Goal: Task Accomplishment & Management: Complete application form

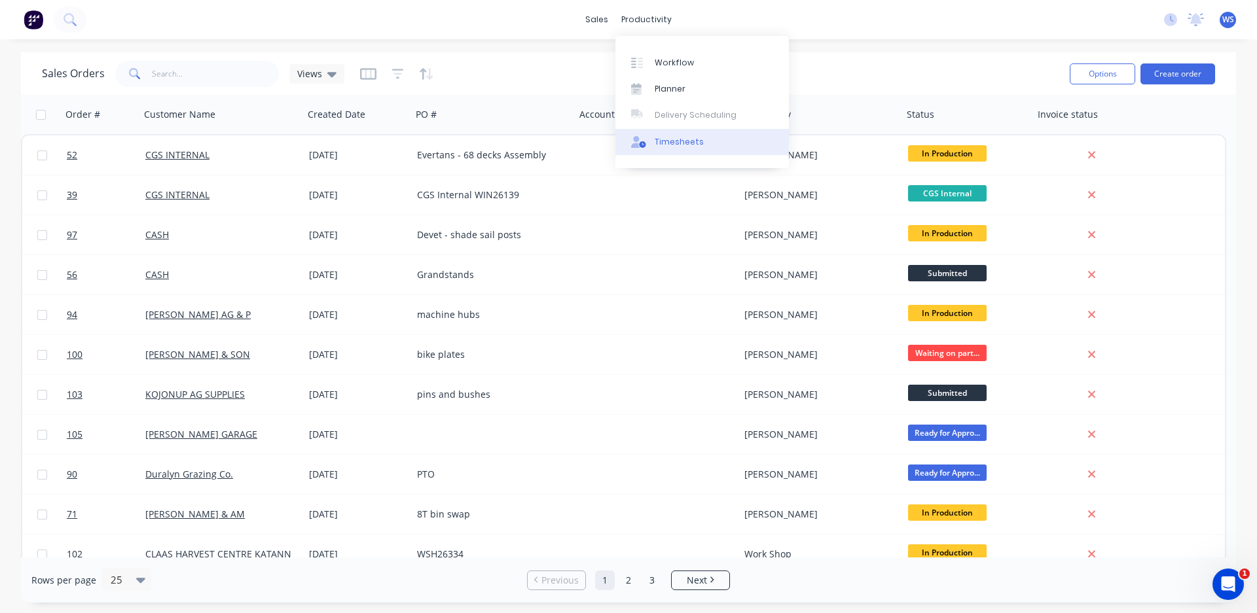
click at [691, 141] on div "Timesheets" at bounding box center [679, 142] width 49 height 12
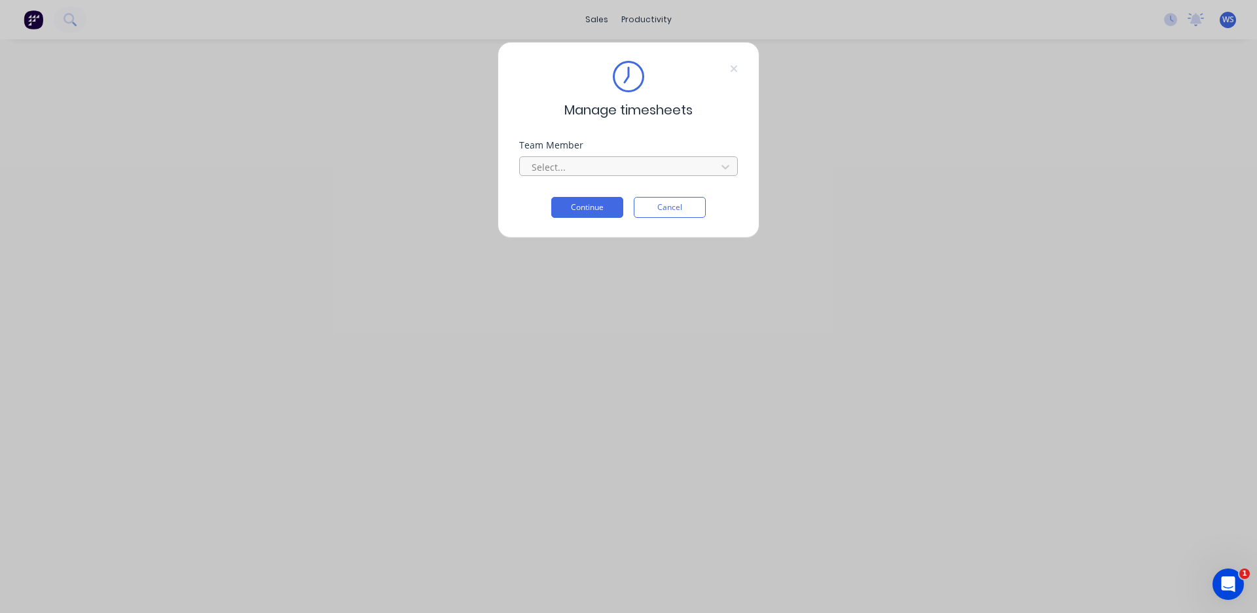
click at [630, 170] on div at bounding box center [619, 167] width 179 height 16
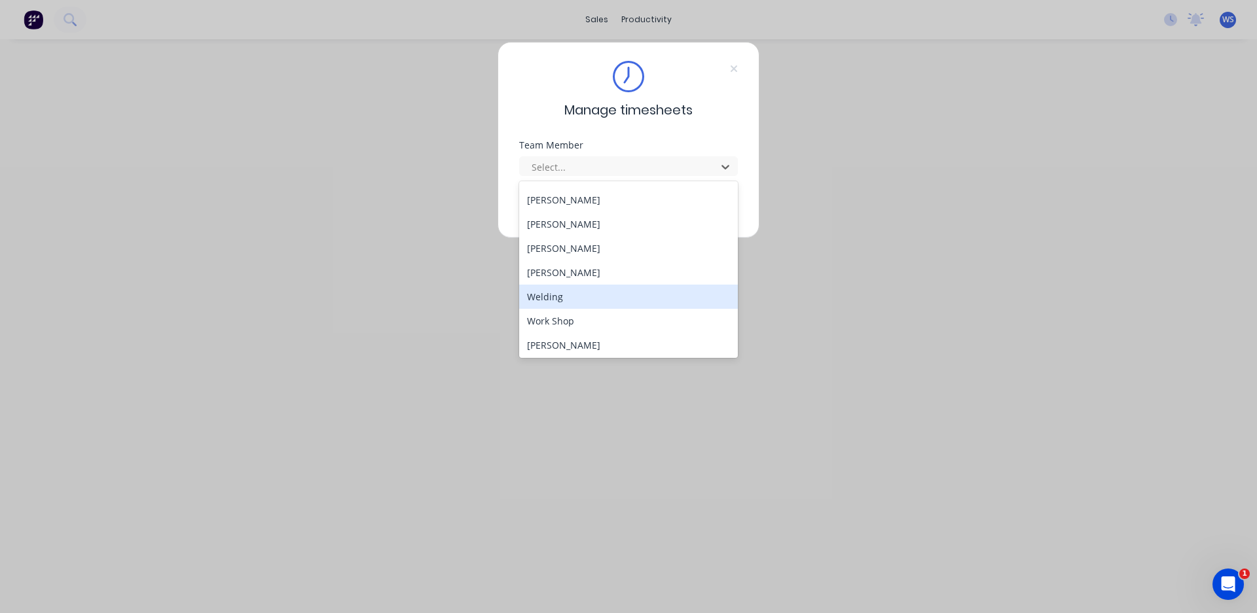
scroll to position [119, 0]
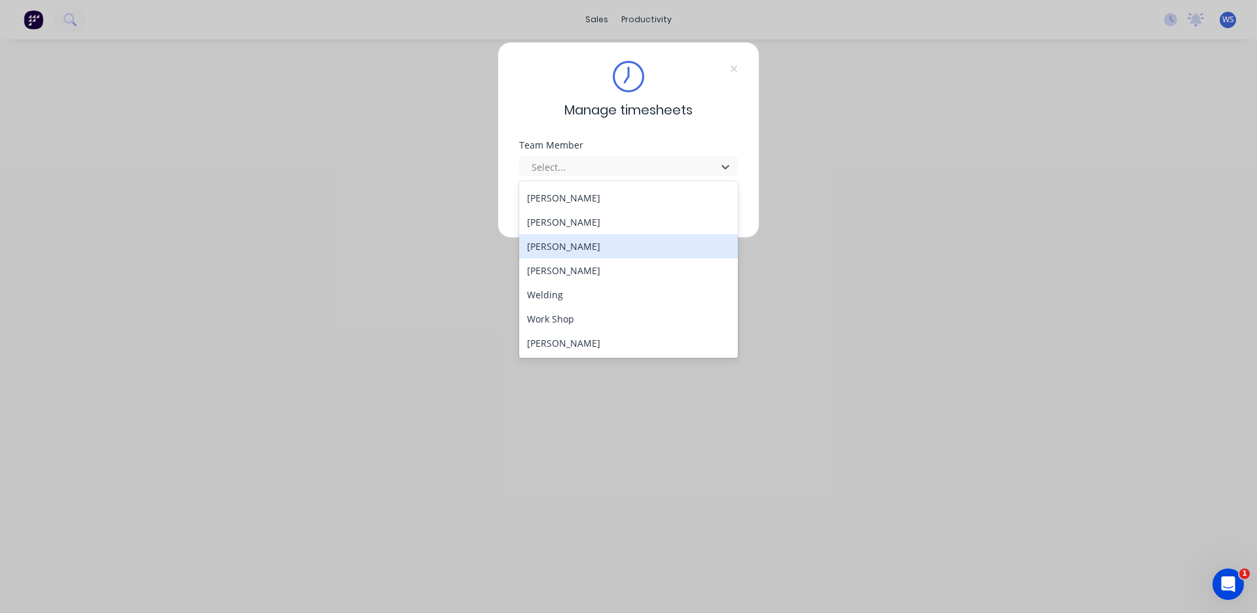
click at [583, 247] on div "[PERSON_NAME]" at bounding box center [628, 246] width 219 height 24
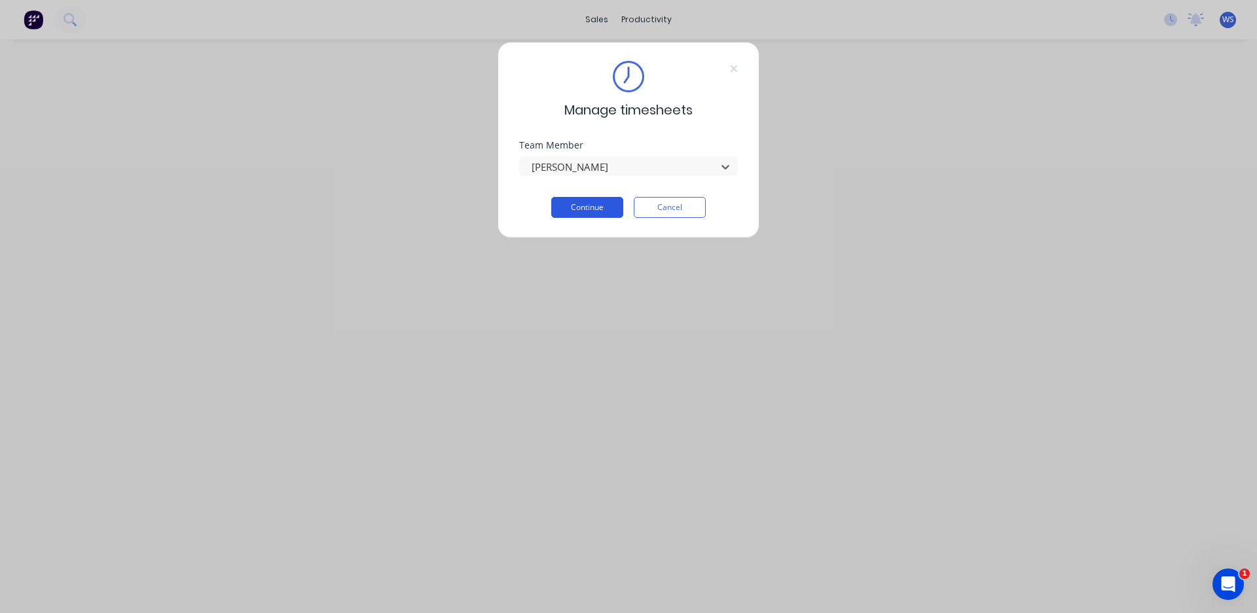
click at [597, 207] on button "Continue" at bounding box center [587, 207] width 72 height 21
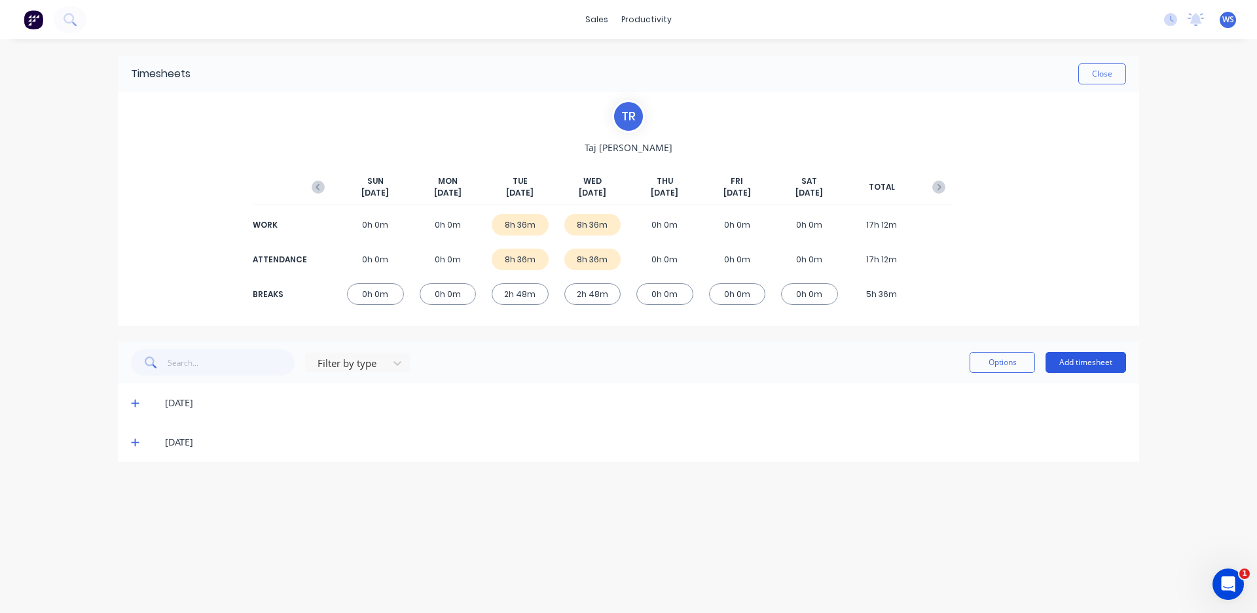
click at [1068, 364] on button "Add timesheet" at bounding box center [1085, 362] width 81 height 21
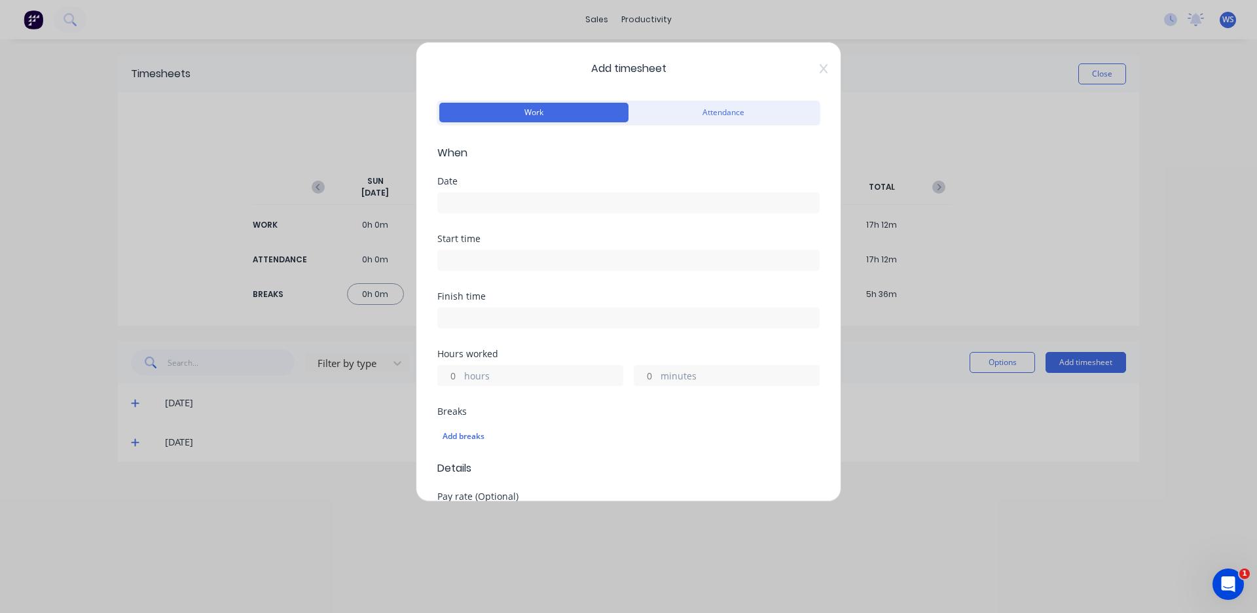
click at [554, 198] on input at bounding box center [628, 203] width 381 height 20
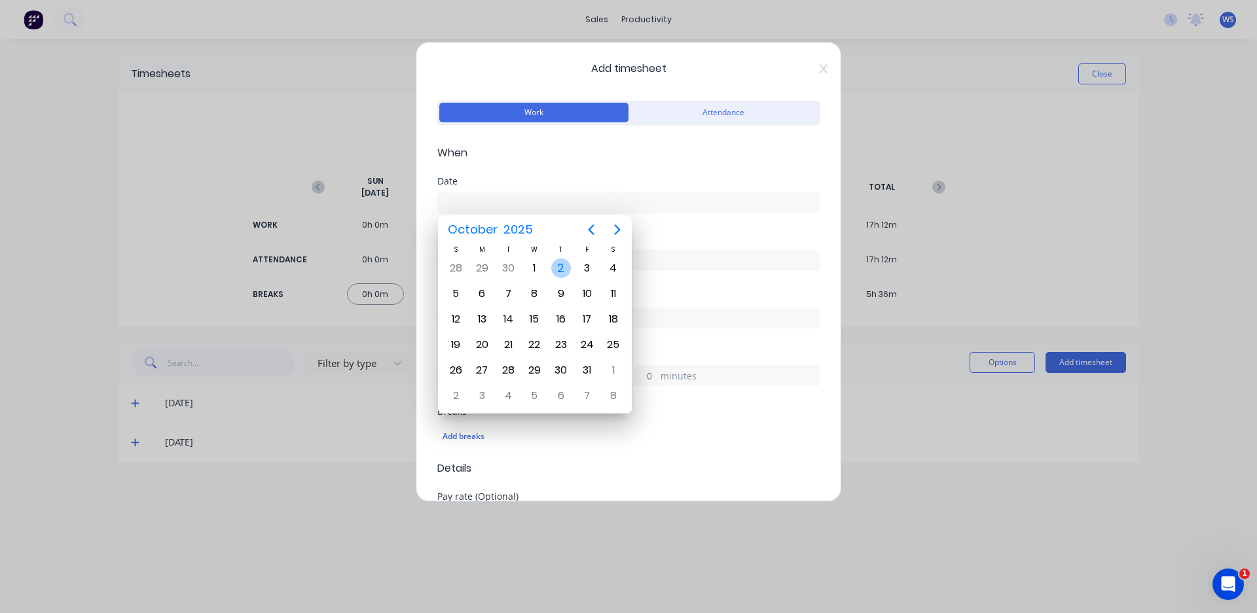
click at [562, 268] on div "2" at bounding box center [561, 269] width 20 height 20
type input "[DATE]"
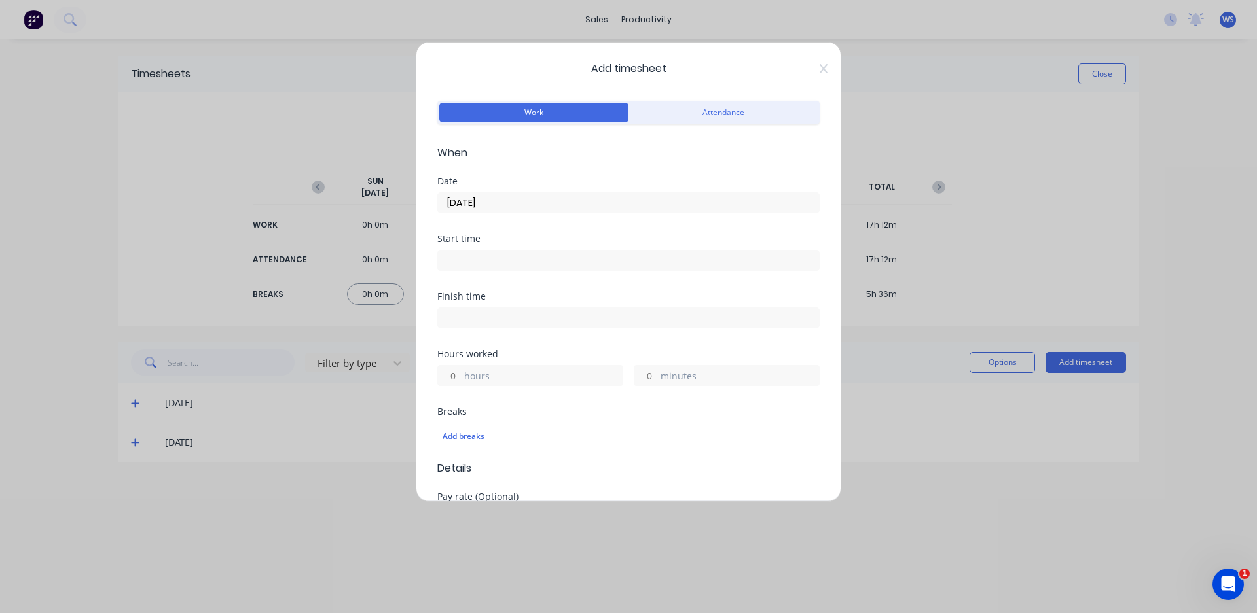
click at [528, 259] on input at bounding box center [628, 261] width 381 height 20
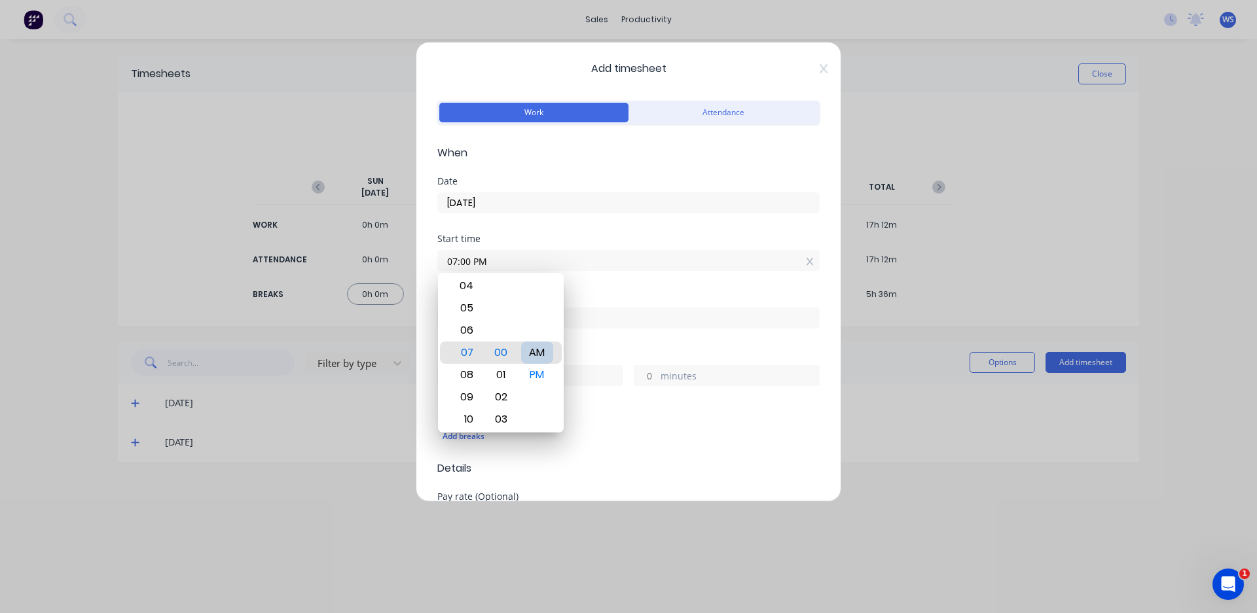
type input "07:00 AM"
click at [619, 295] on div "Finish time" at bounding box center [628, 296] width 382 height 9
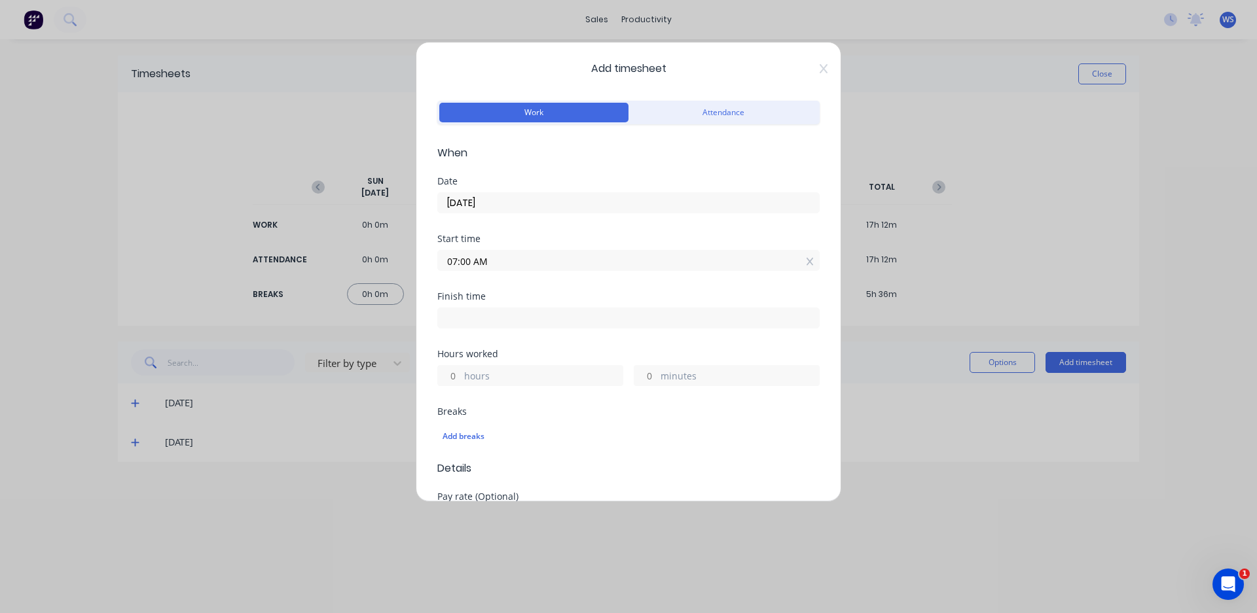
click at [596, 312] on input at bounding box center [628, 318] width 381 height 20
type input "05:03 PM"
type input "10"
type input "3"
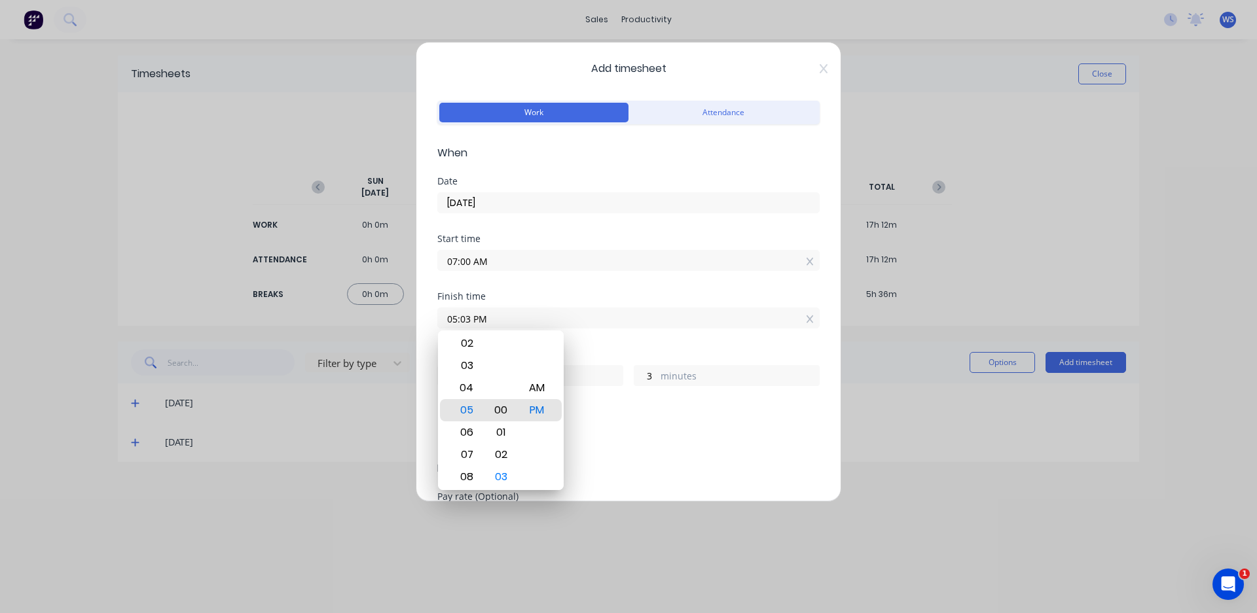
type input "05:00 PM"
type input "0"
click at [633, 346] on div "Finish time 05:00 PM" at bounding box center [628, 321] width 382 height 58
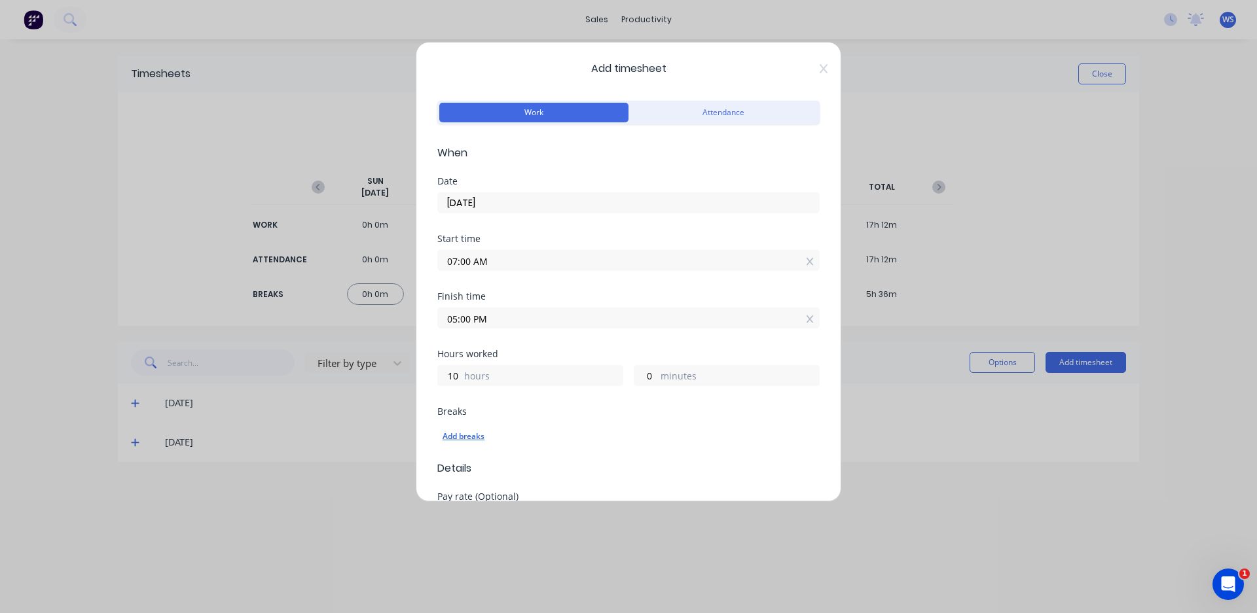
click at [465, 429] on div "Add breaks" at bounding box center [629, 436] width 372 height 17
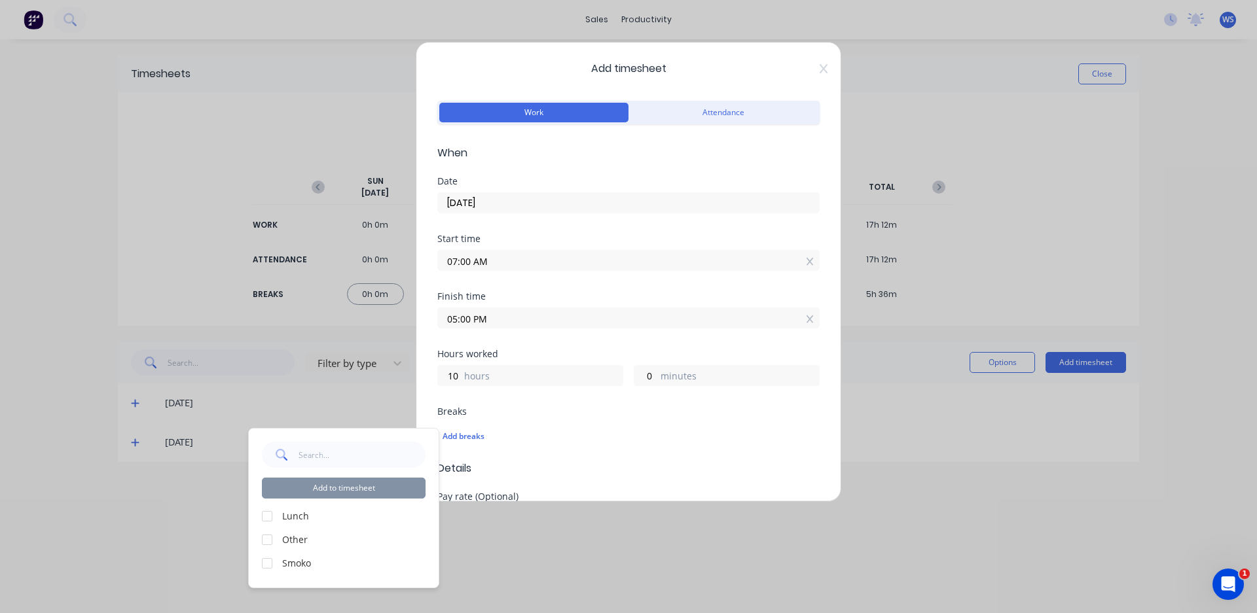
click at [266, 516] on div at bounding box center [267, 516] width 26 height 26
click at [266, 566] on div at bounding box center [267, 564] width 26 height 26
click at [312, 490] on button "Add to timesheet" at bounding box center [344, 488] width 164 height 21
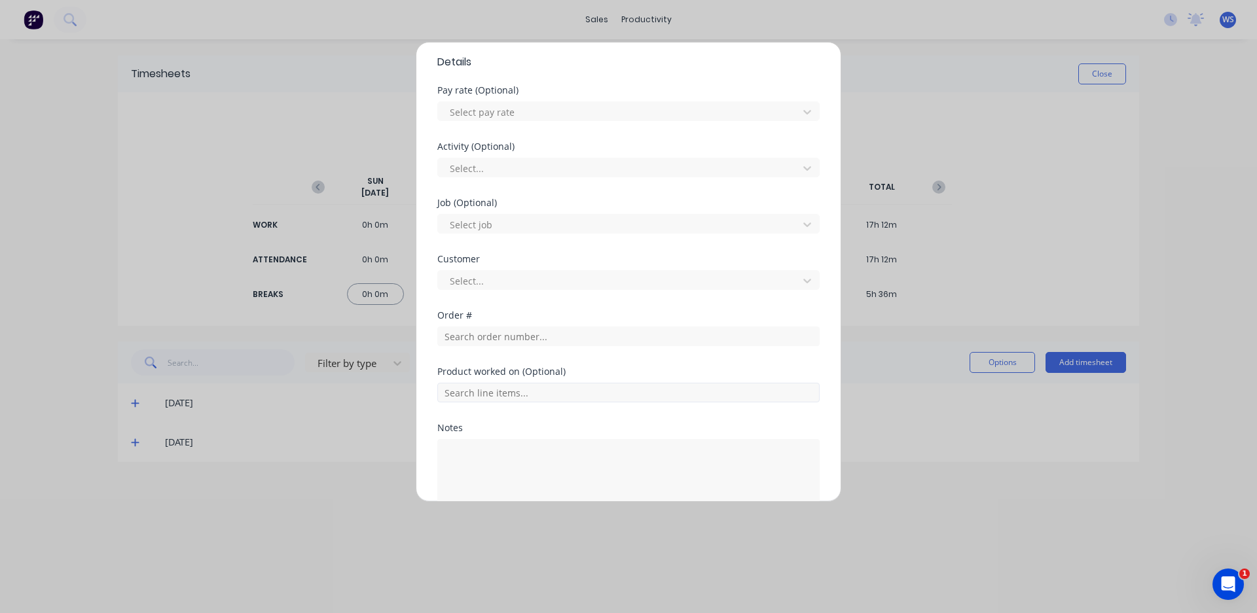
scroll to position [458, 0]
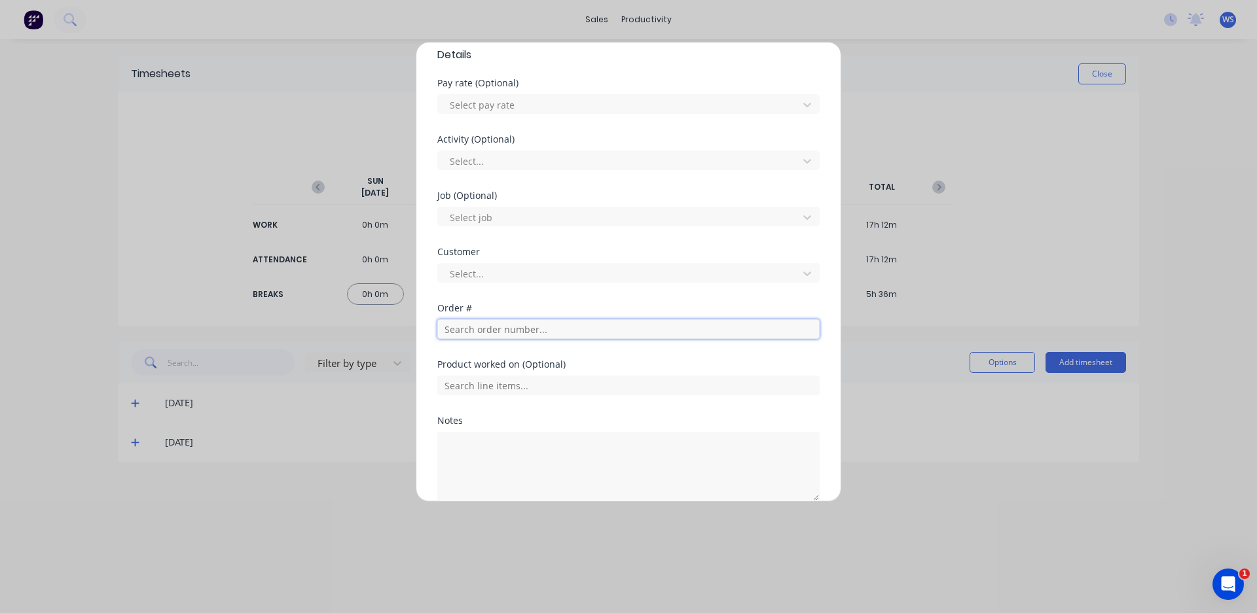
click at [481, 327] on input "text" at bounding box center [628, 329] width 382 height 20
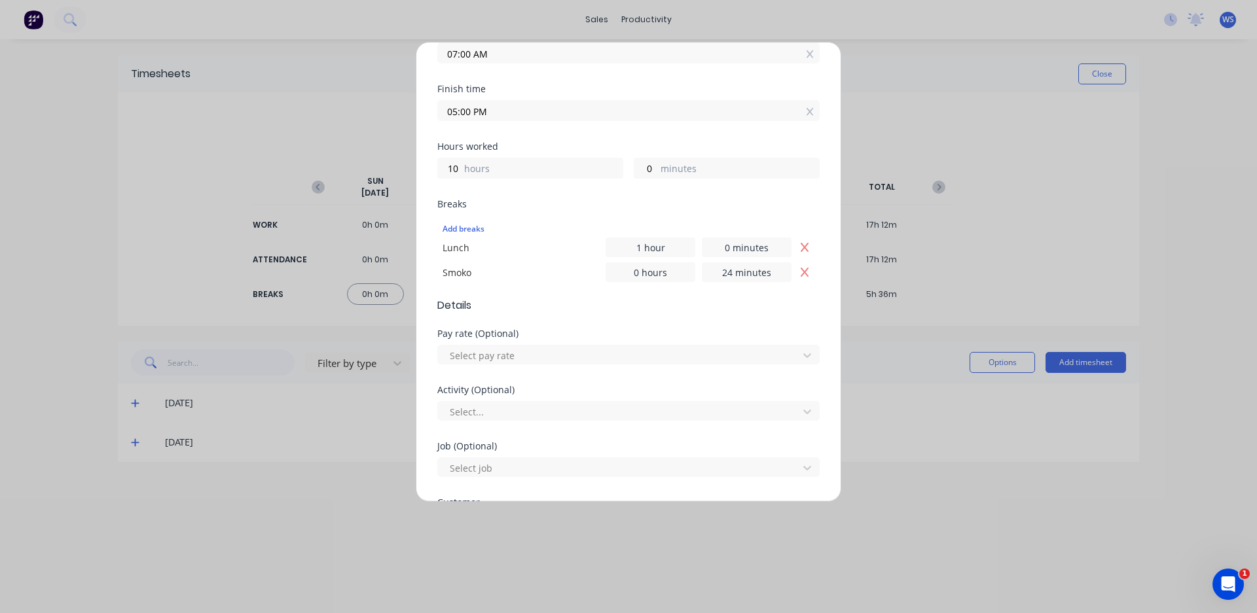
scroll to position [131, 0]
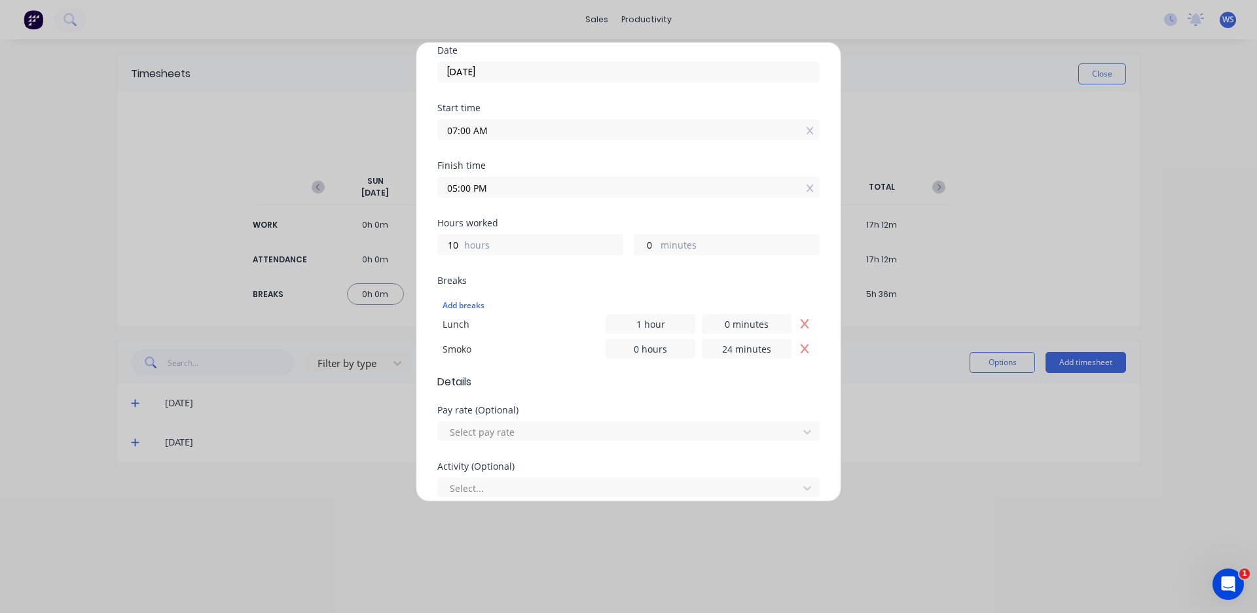
click at [470, 187] on input "05:00 PM" at bounding box center [628, 187] width 381 height 20
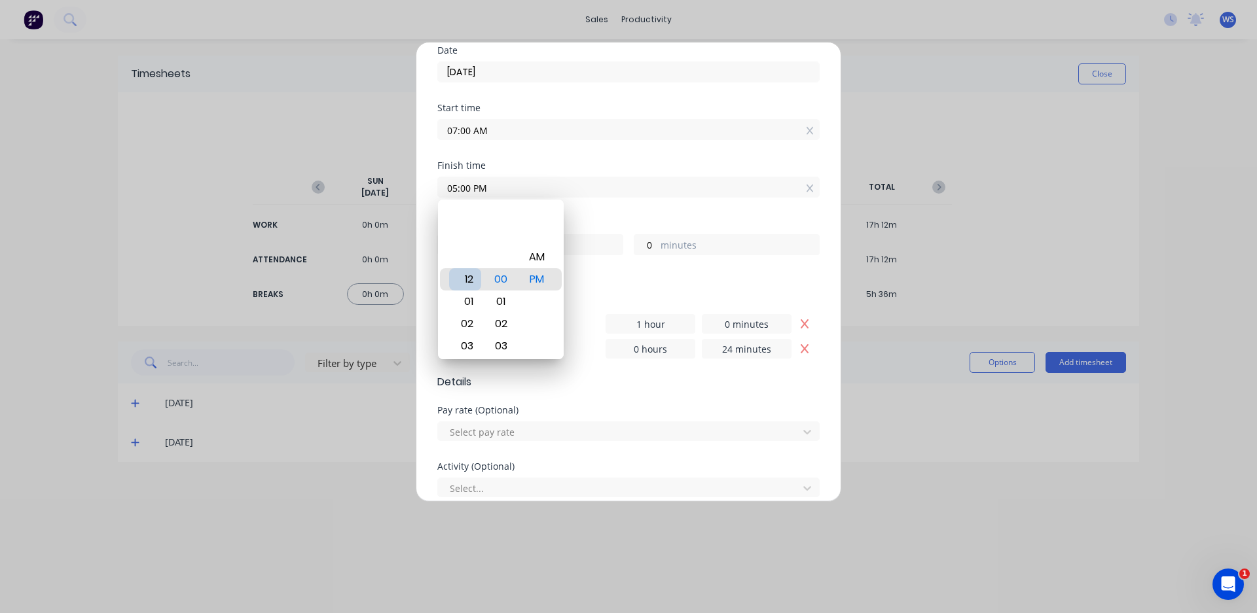
type input "12:00 PM"
type input "5"
type input "07:00 PM"
type input "12"
type input "11:00 PM"
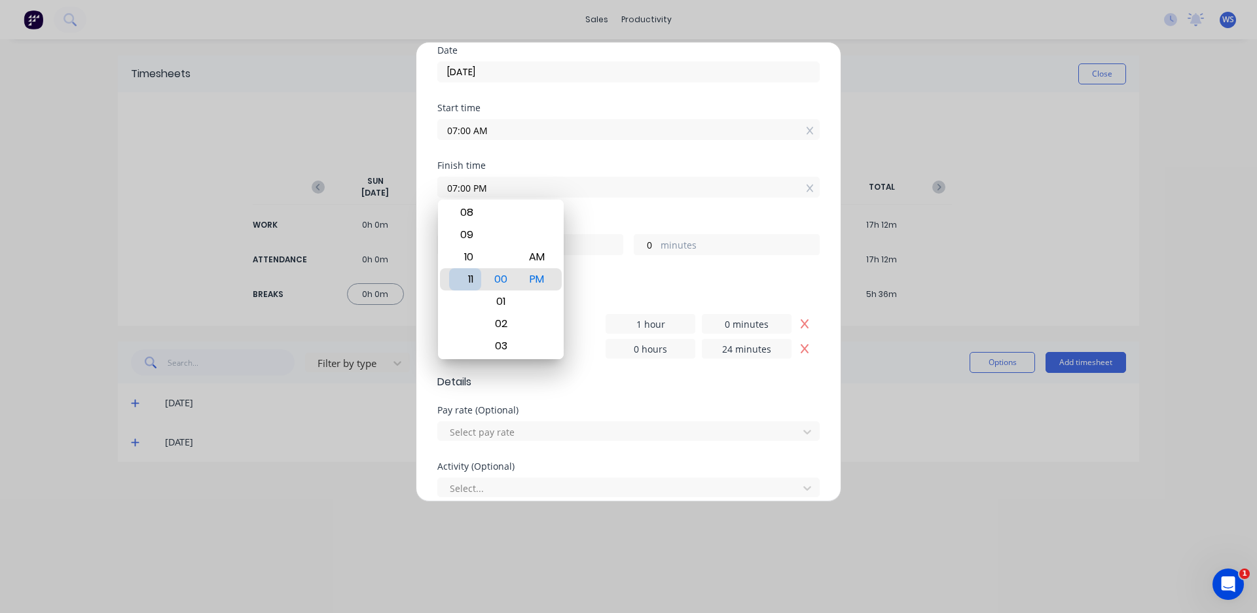
type input "16"
type input "10:00 PM"
type input "15"
type input "10:00 AM"
type input "3"
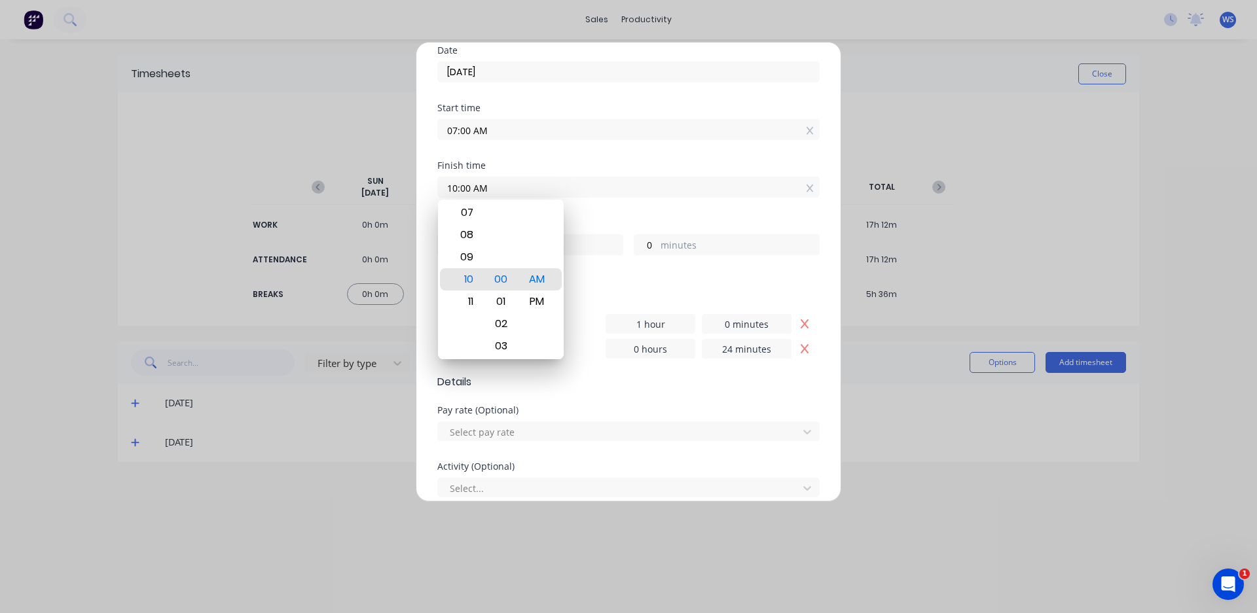
click at [594, 206] on div "Finish time 10:00 AM" at bounding box center [628, 190] width 382 height 58
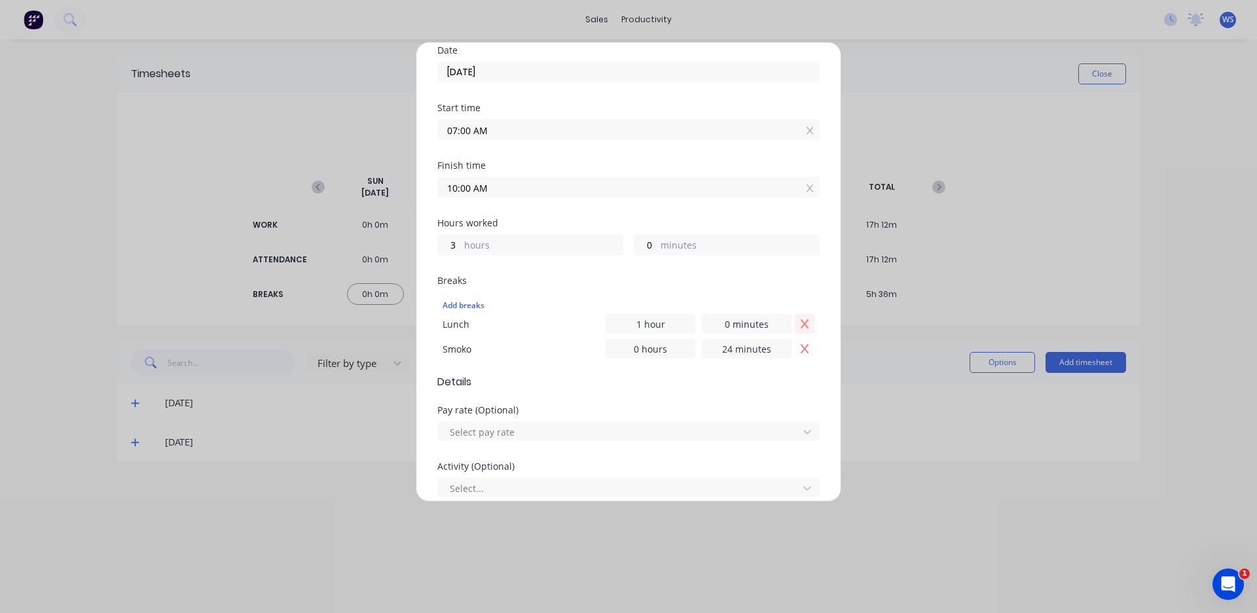
click at [799, 328] on icon "Remove Lunch" at bounding box center [804, 324] width 10 height 10
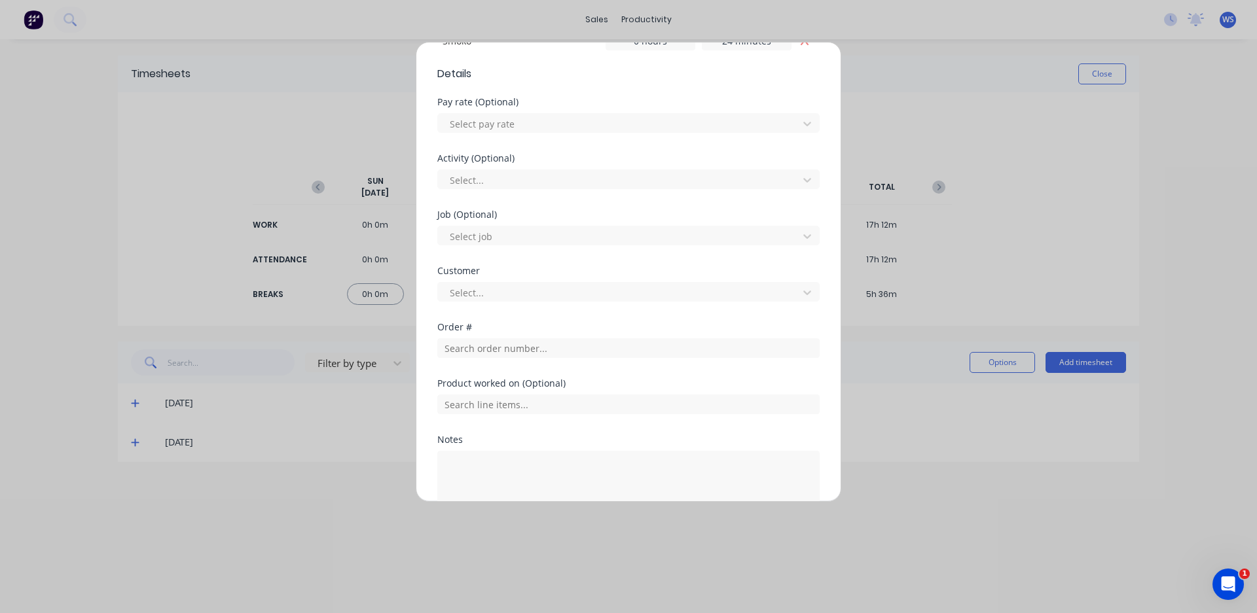
scroll to position [458, 0]
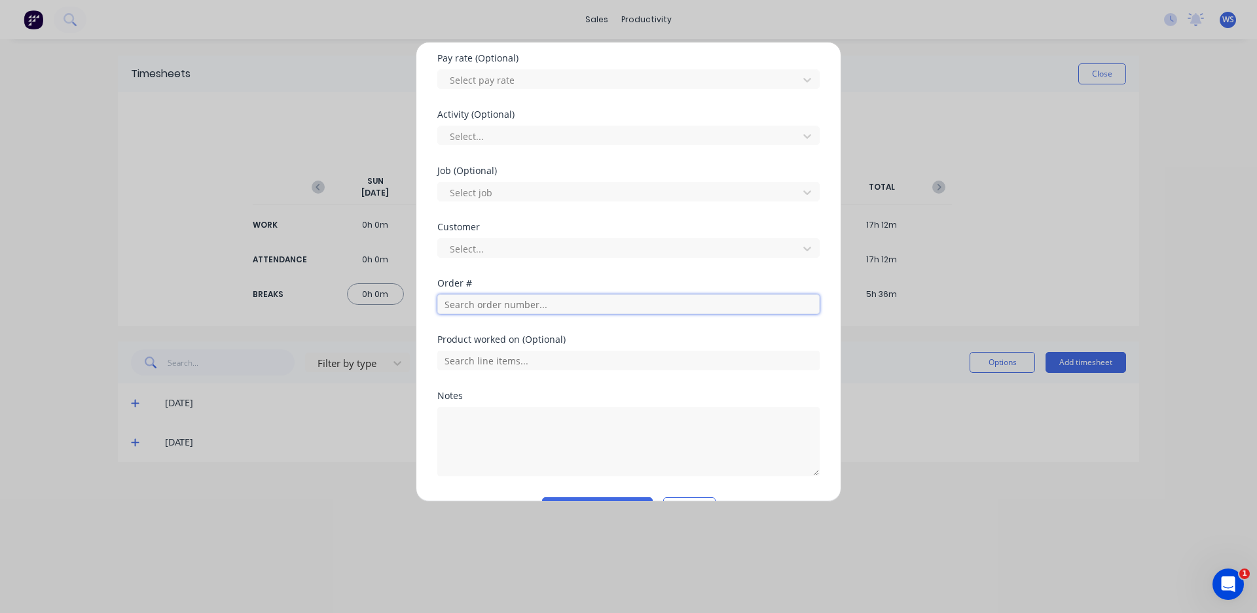
click at [489, 306] on input "text" at bounding box center [628, 305] width 382 height 20
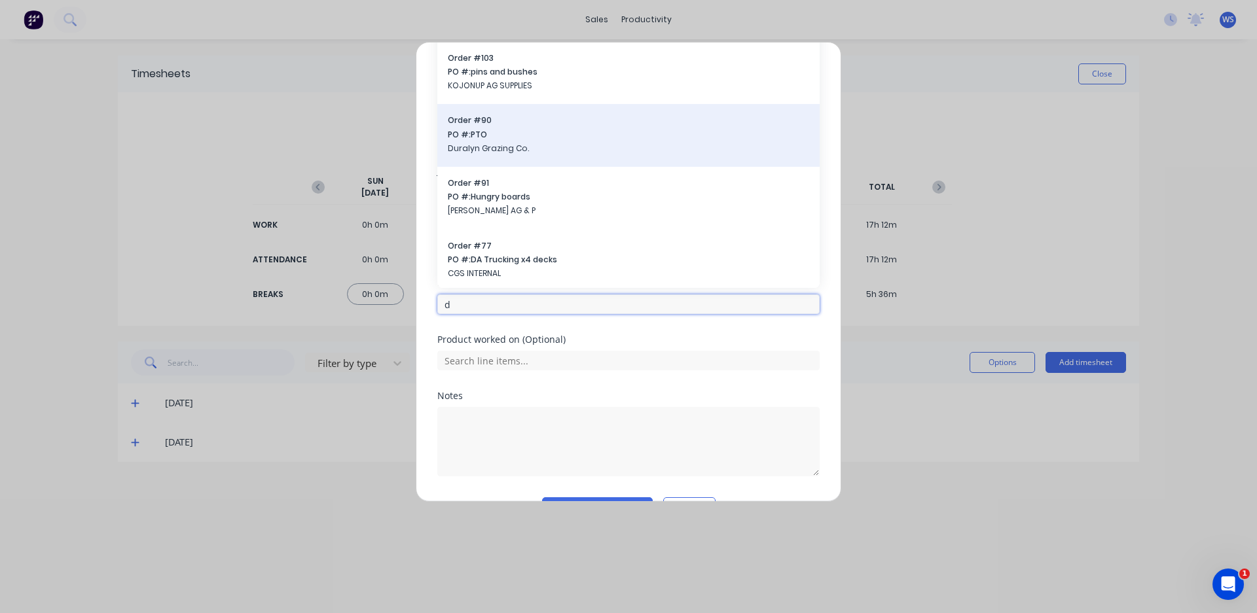
scroll to position [524, 0]
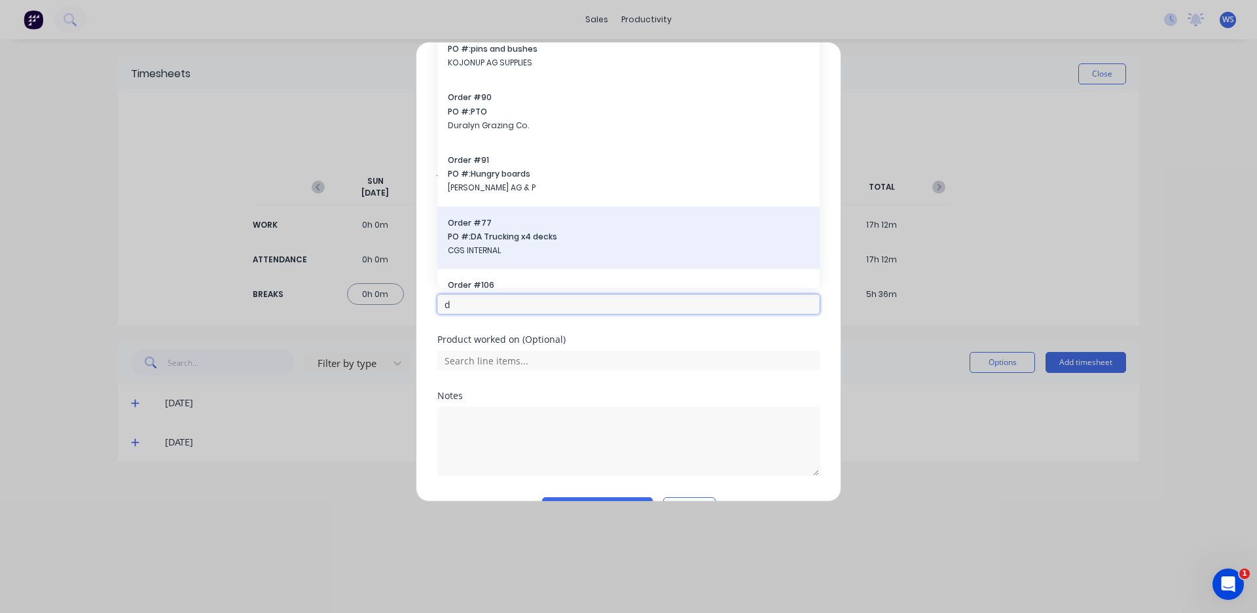
type input "d"
click at [493, 232] on span "PO #: DA Trucking x4 decks" at bounding box center [628, 237] width 361 height 12
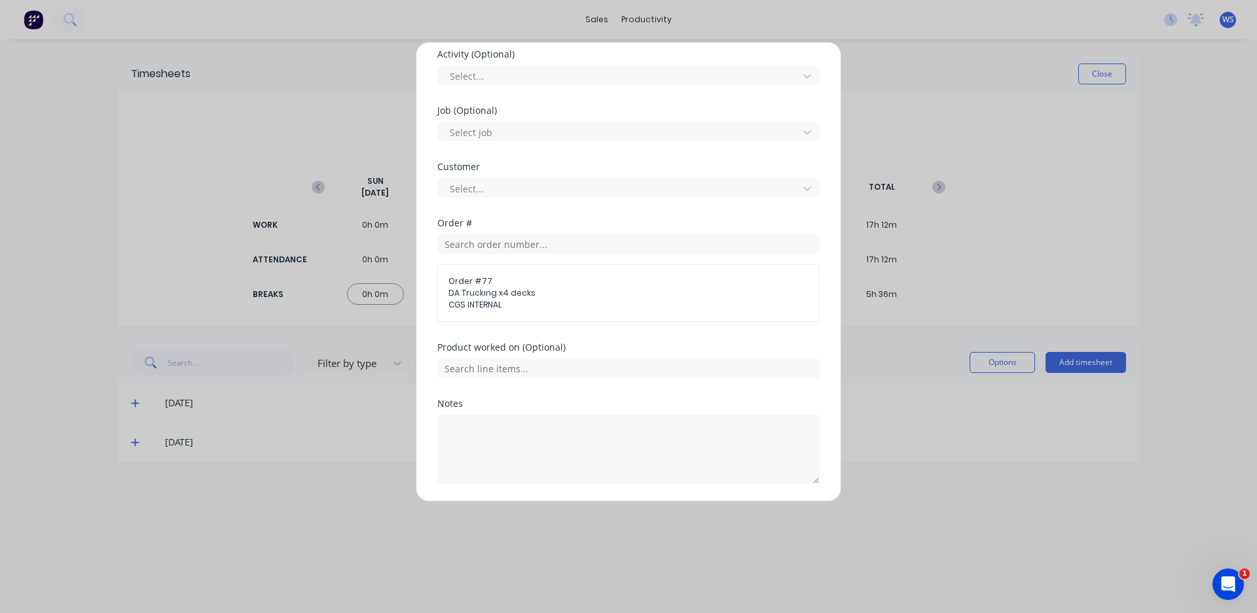
scroll to position [562, 0]
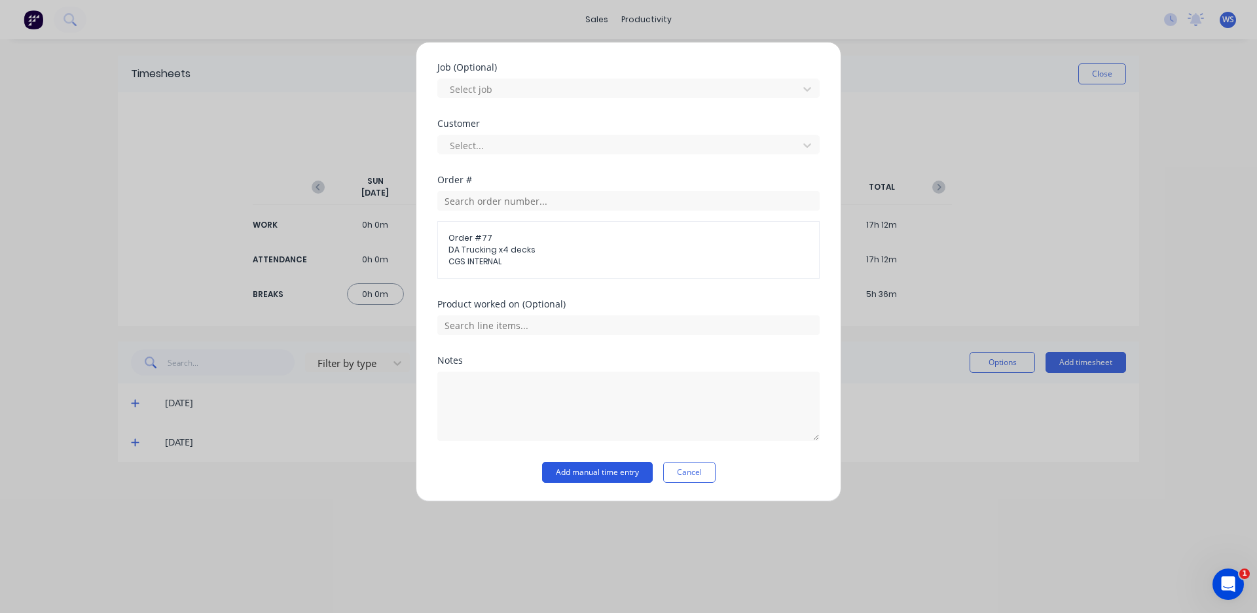
click at [581, 471] on button "Add manual time entry" at bounding box center [597, 472] width 111 height 21
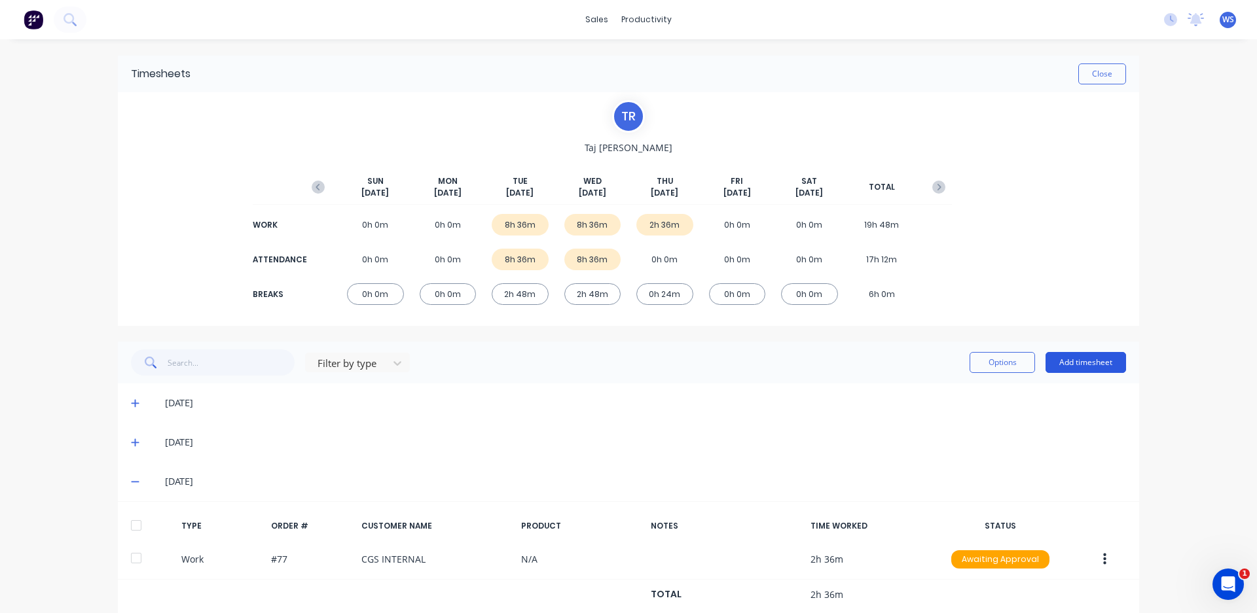
click at [1076, 359] on button "Add timesheet" at bounding box center [1085, 362] width 81 height 21
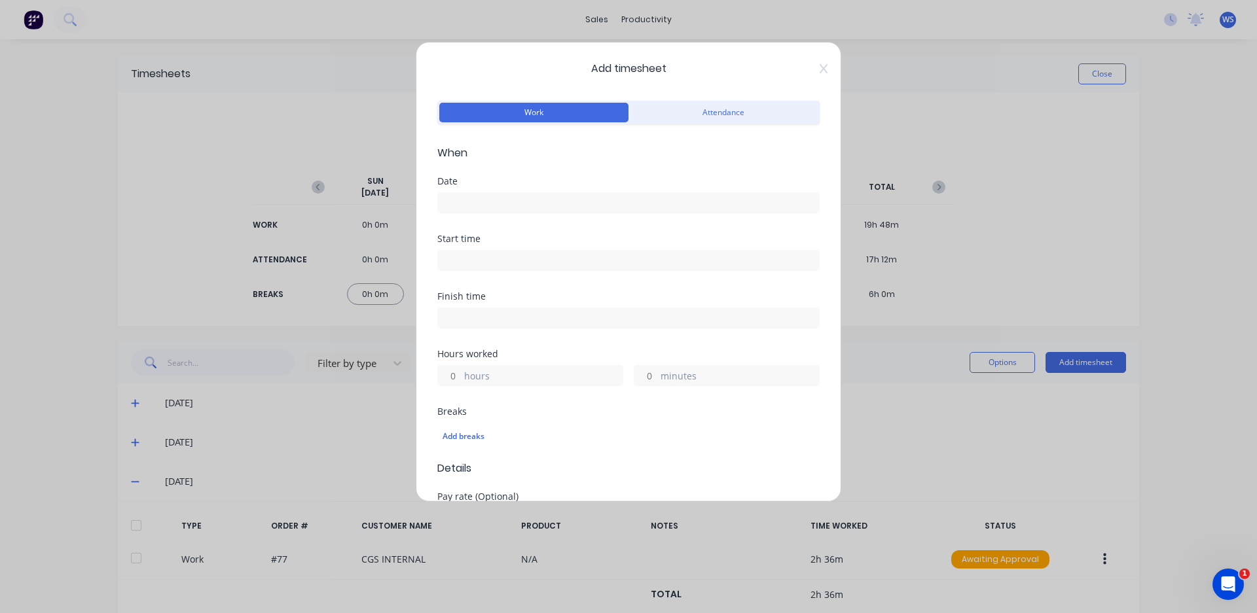
click at [479, 205] on input at bounding box center [628, 203] width 381 height 20
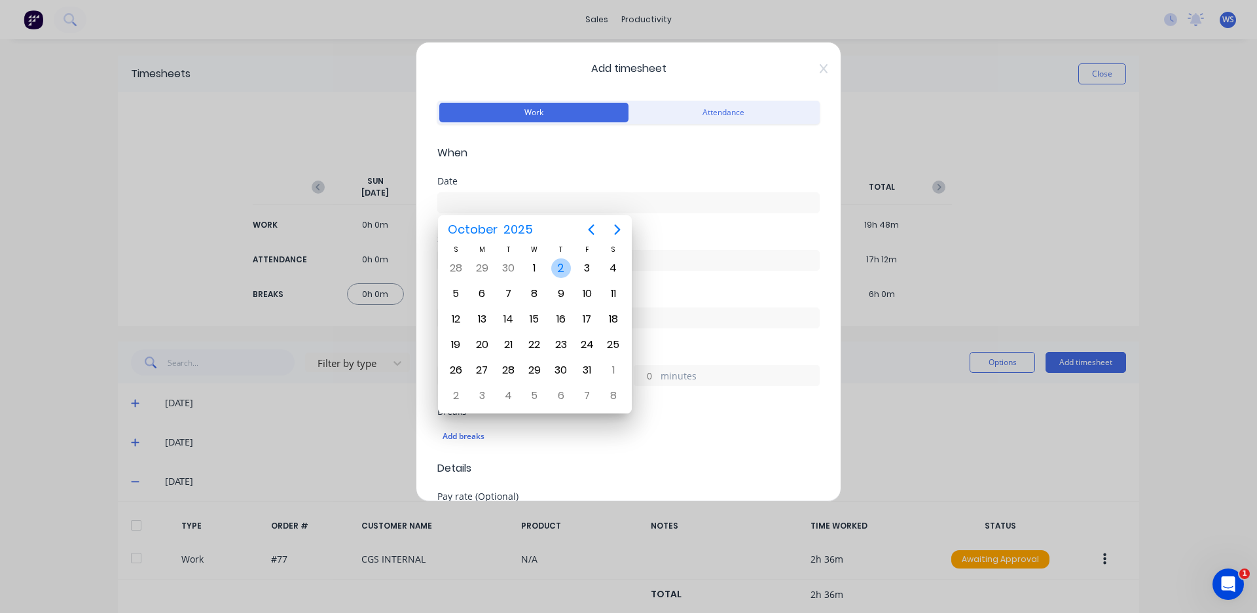
click at [562, 263] on div "2" at bounding box center [561, 269] width 20 height 20
type input "[DATE]"
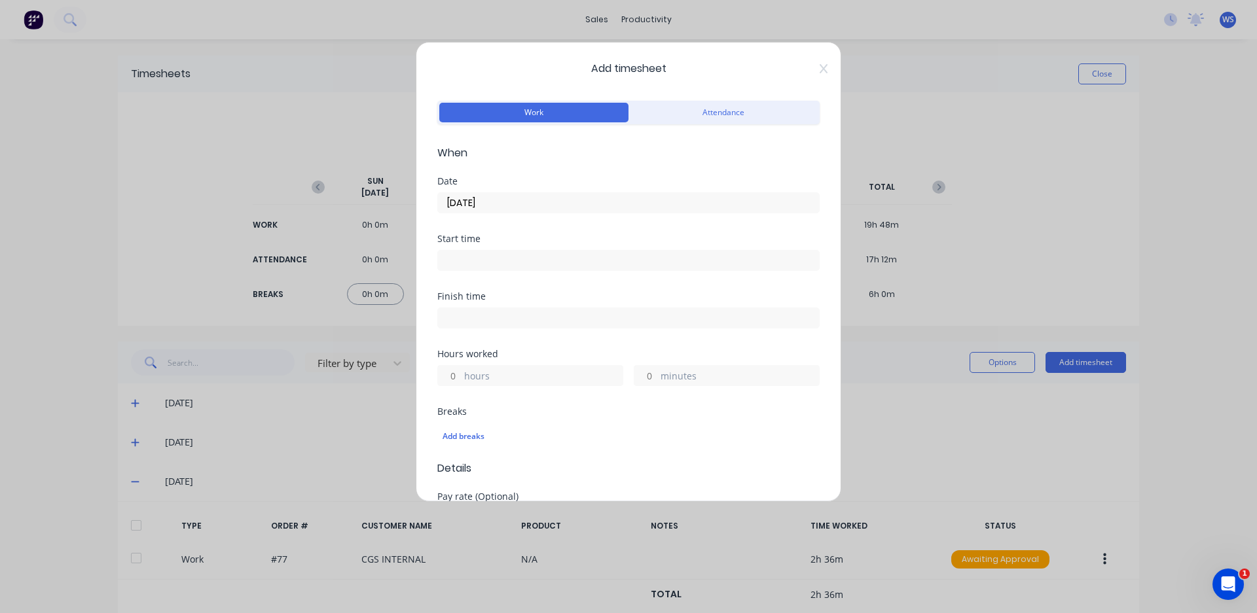
click at [547, 258] on input at bounding box center [628, 261] width 381 height 20
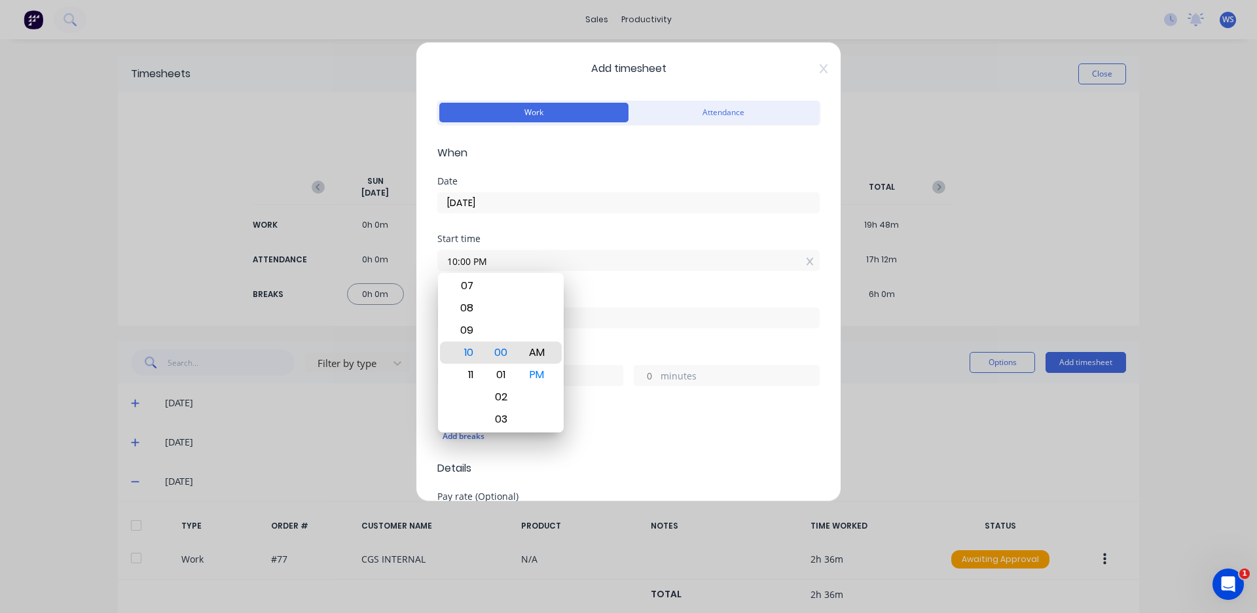
type input "10:00 AM"
click at [600, 285] on div "Start time 10:00 AM" at bounding box center [628, 263] width 382 height 58
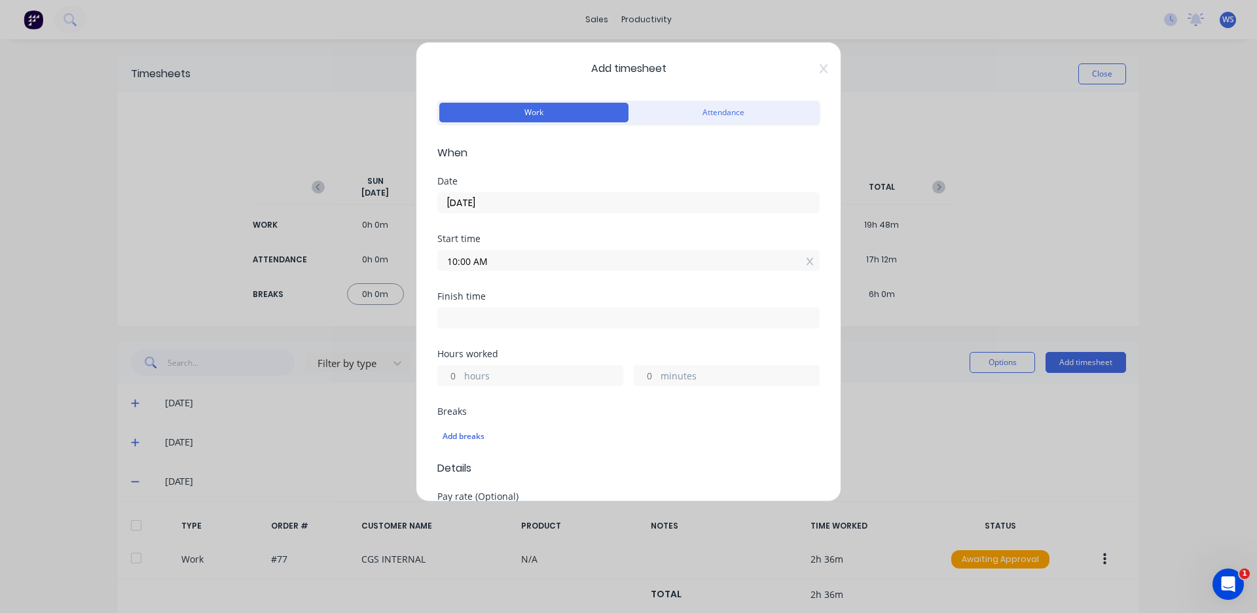
click at [564, 325] on input at bounding box center [628, 318] width 381 height 20
type input "05:05 PM"
type input "7"
type input "5"
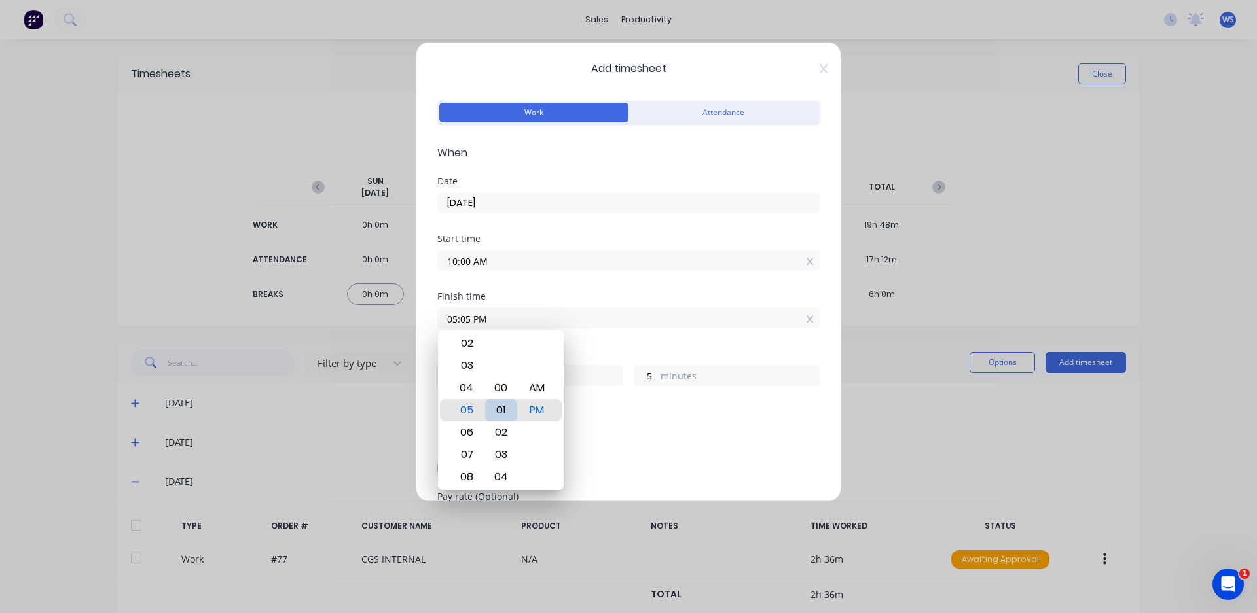
type input "05:00 PM"
type input "0"
click at [613, 340] on div "Finish time 05:00 PM" at bounding box center [628, 321] width 382 height 58
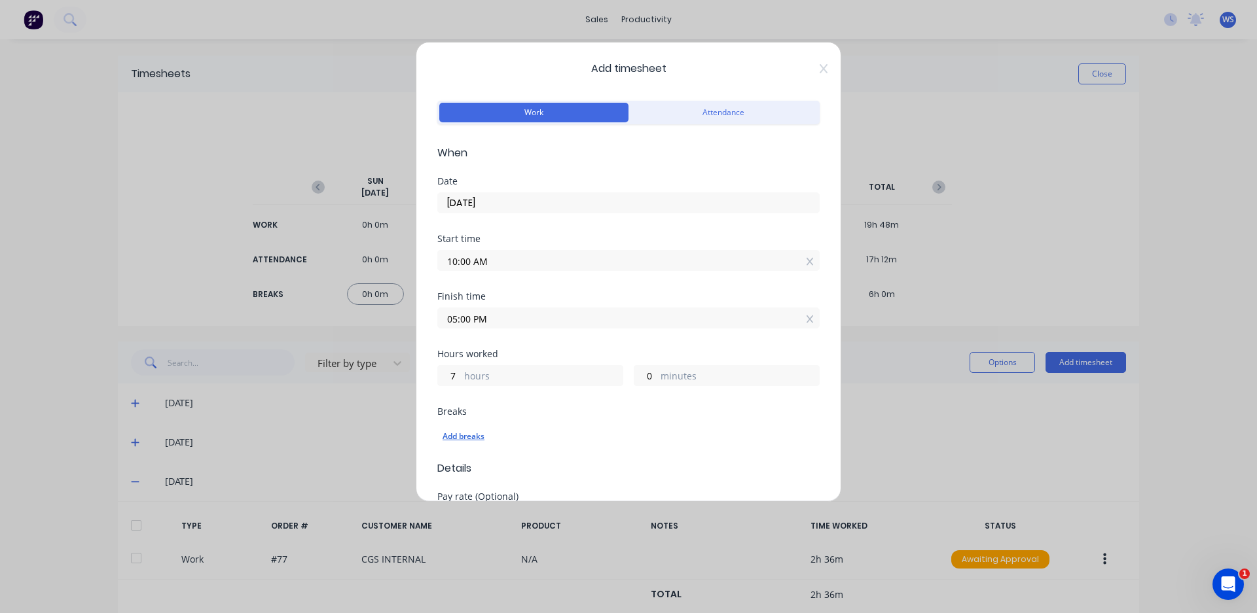
click at [469, 434] on div "Add breaks" at bounding box center [629, 436] width 372 height 17
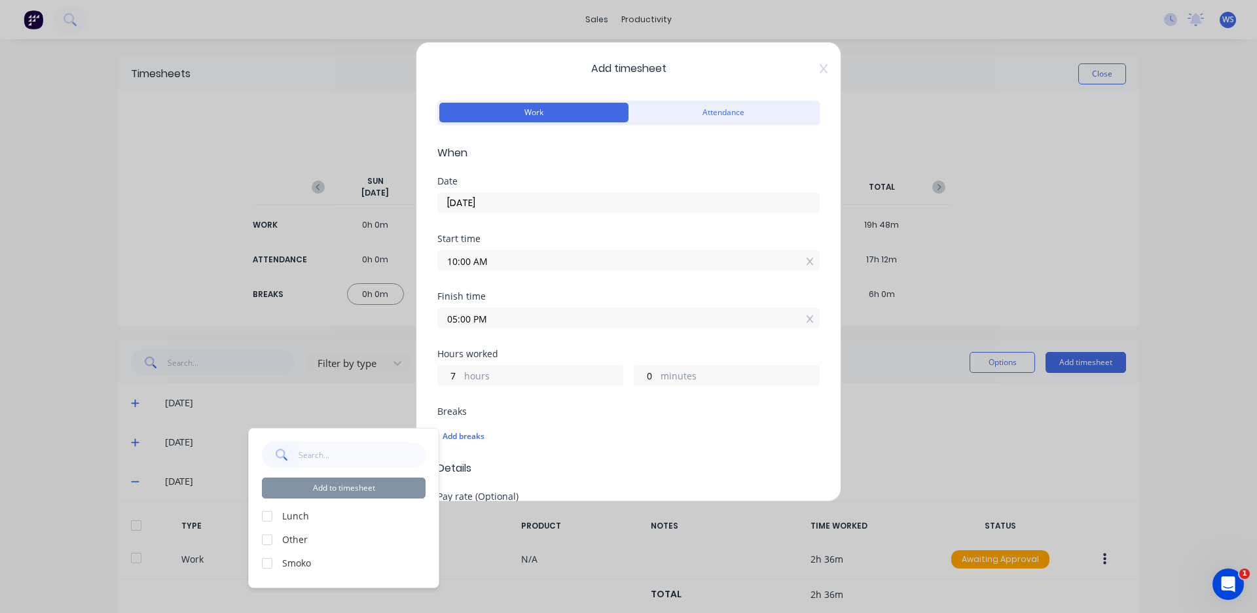
click at [266, 517] on div at bounding box center [267, 516] width 26 height 26
click at [382, 490] on button "Add to timesheet" at bounding box center [344, 488] width 164 height 21
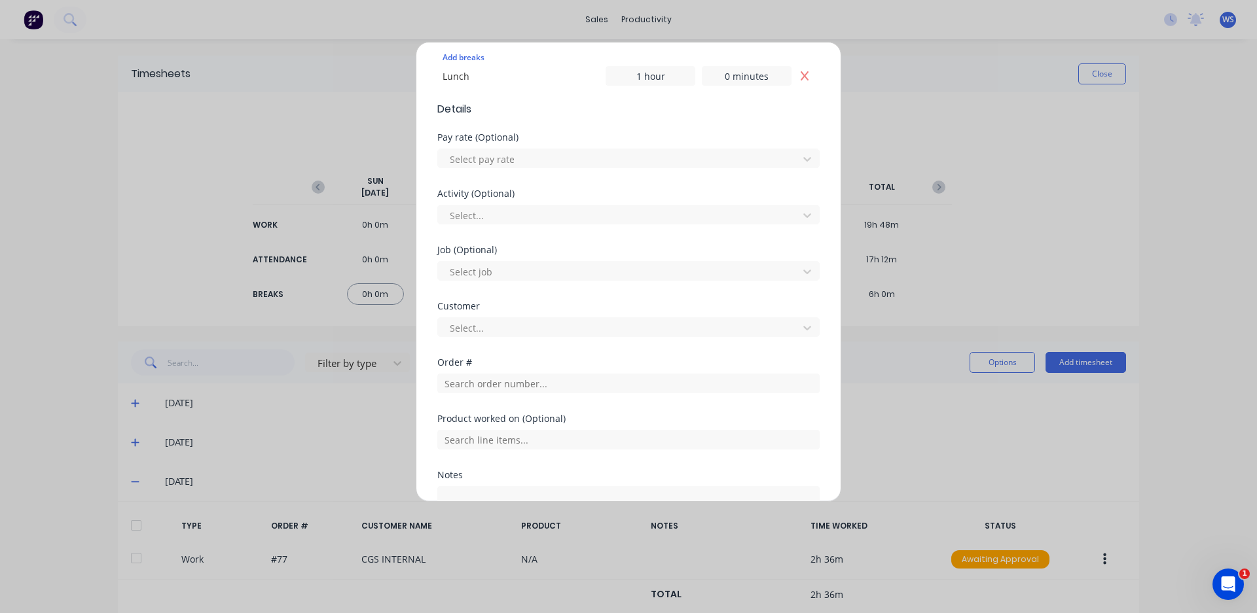
scroll to position [393, 0]
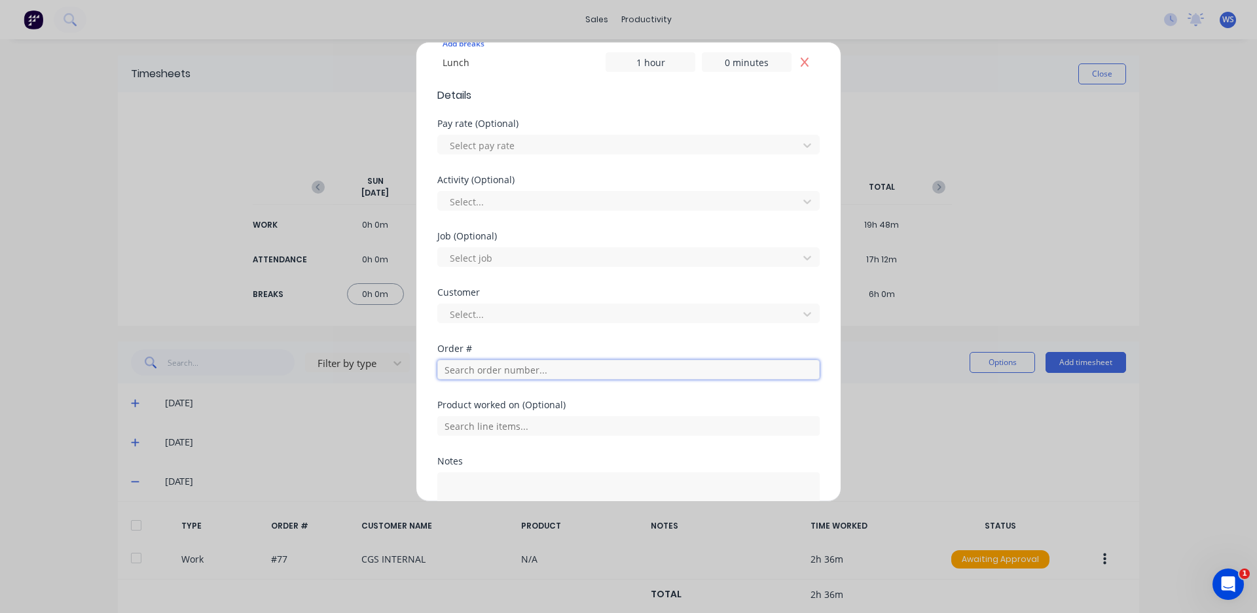
click at [504, 371] on input "text" at bounding box center [628, 370] width 382 height 20
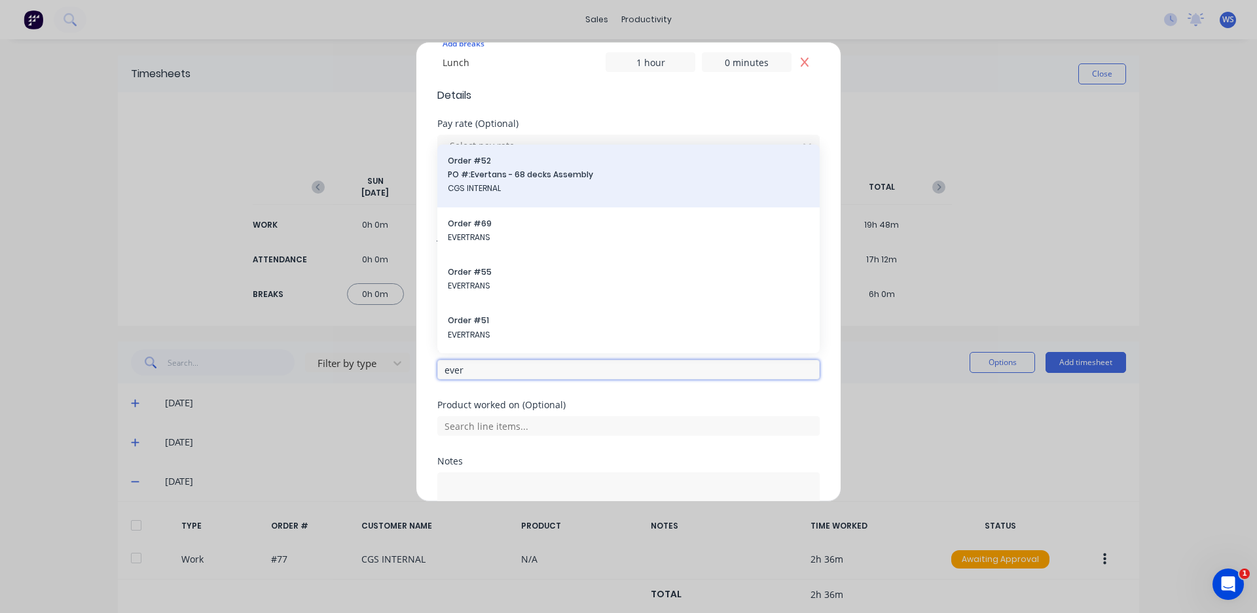
type input "ever"
click at [547, 166] on span "Order # 52" at bounding box center [628, 161] width 361 height 12
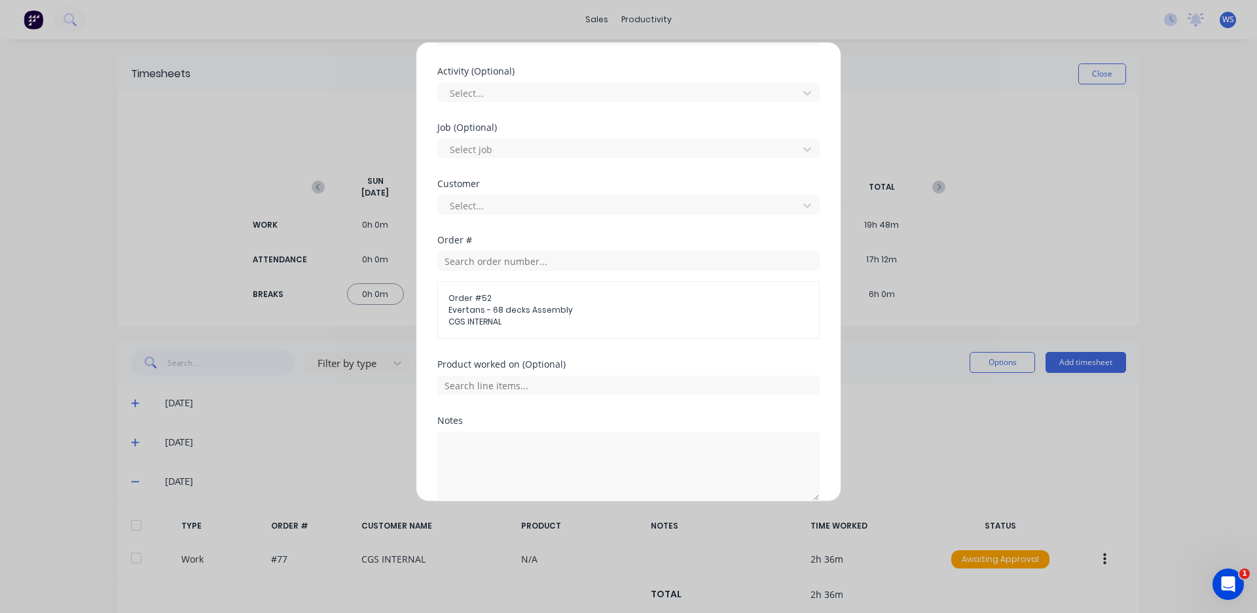
scroll to position [562, 0]
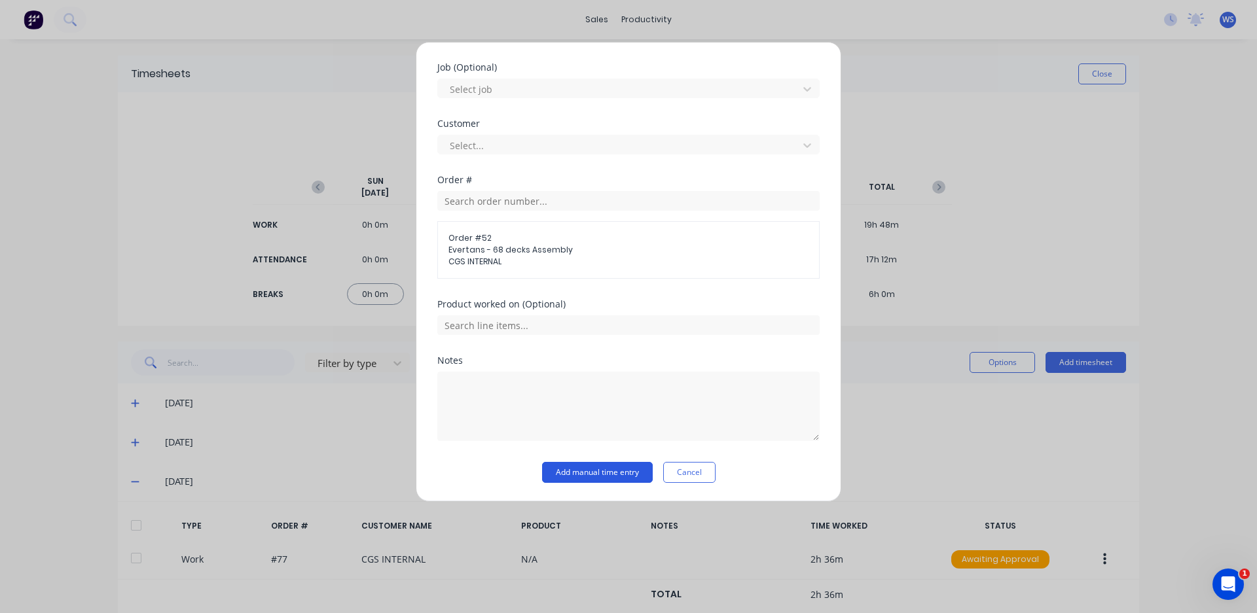
click at [558, 475] on button "Add manual time entry" at bounding box center [597, 472] width 111 height 21
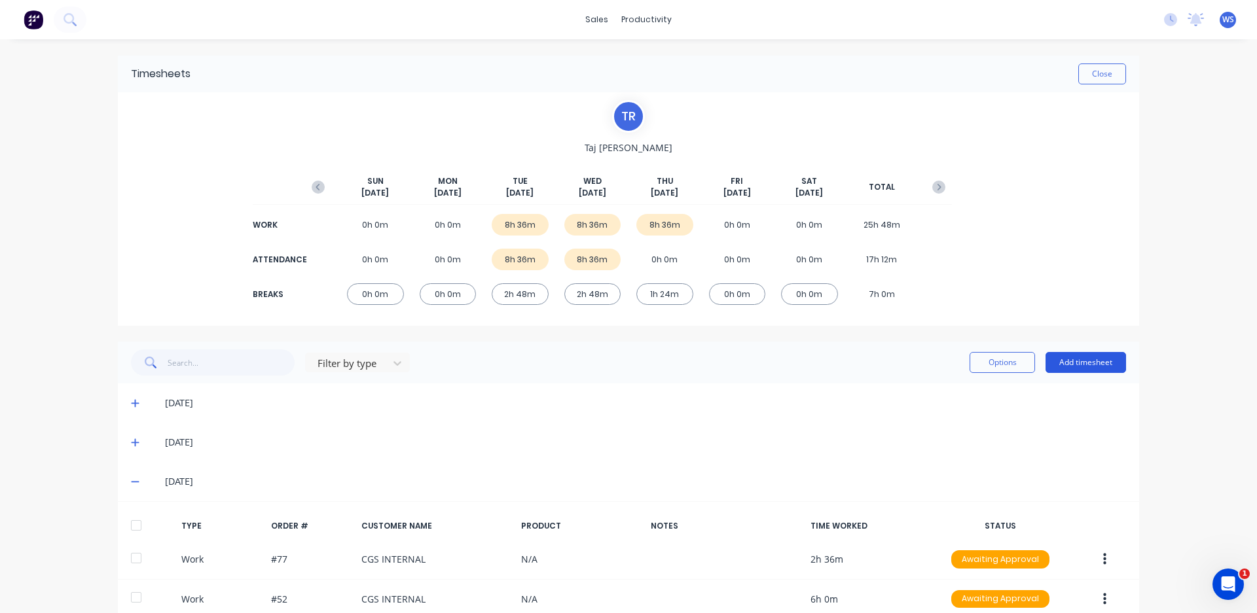
click at [1072, 364] on button "Add timesheet" at bounding box center [1085, 362] width 81 height 21
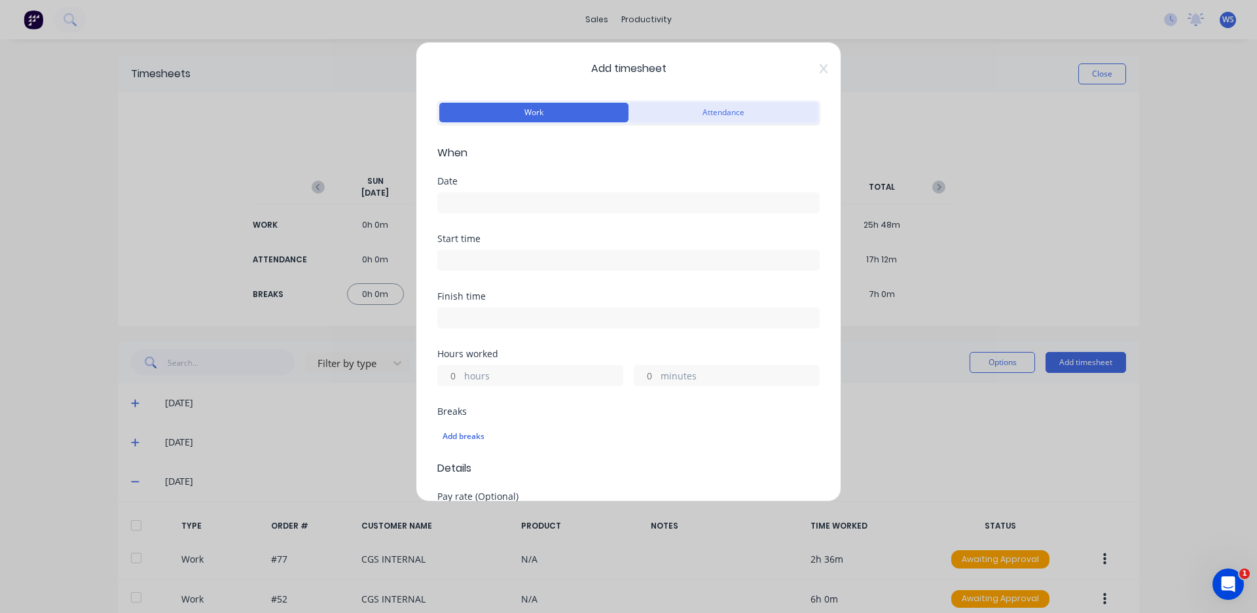
click at [714, 117] on button "Attendance" at bounding box center [722, 113] width 189 height 20
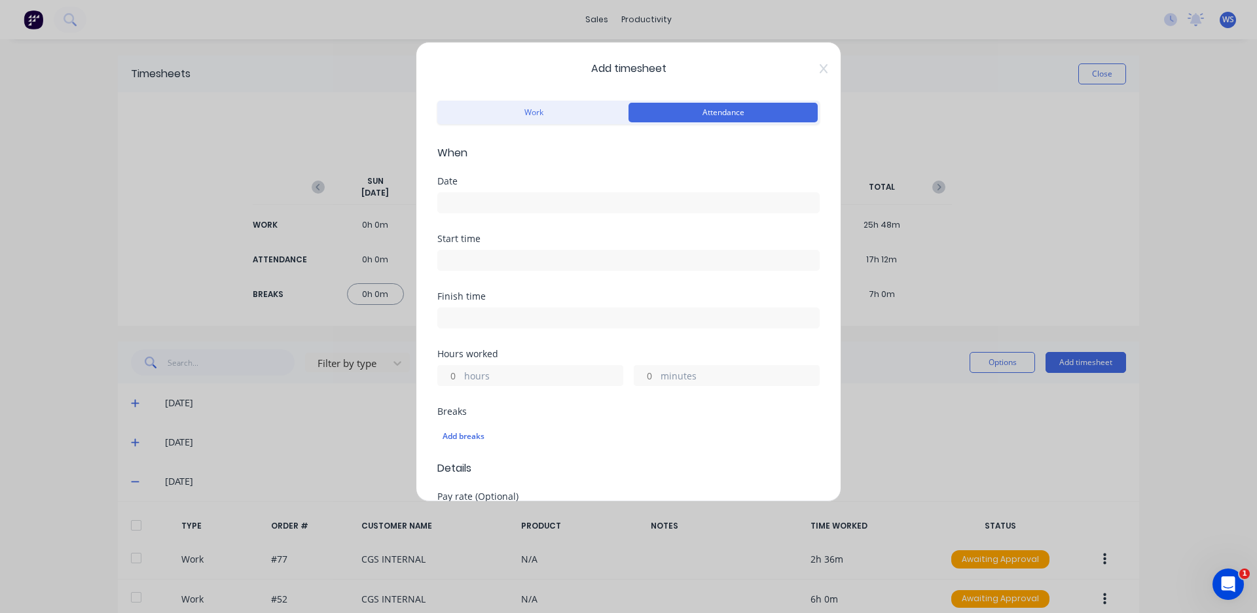
click at [608, 211] on input at bounding box center [628, 203] width 381 height 20
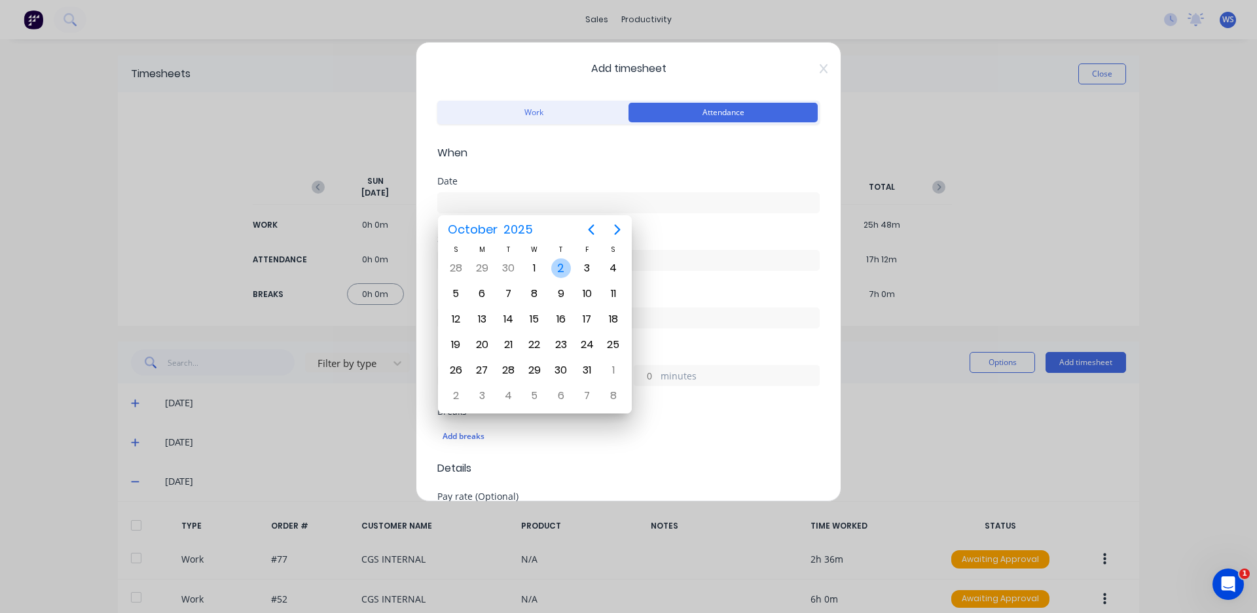
click at [551, 271] on div "2" at bounding box center [561, 269] width 20 height 20
type input "[DATE]"
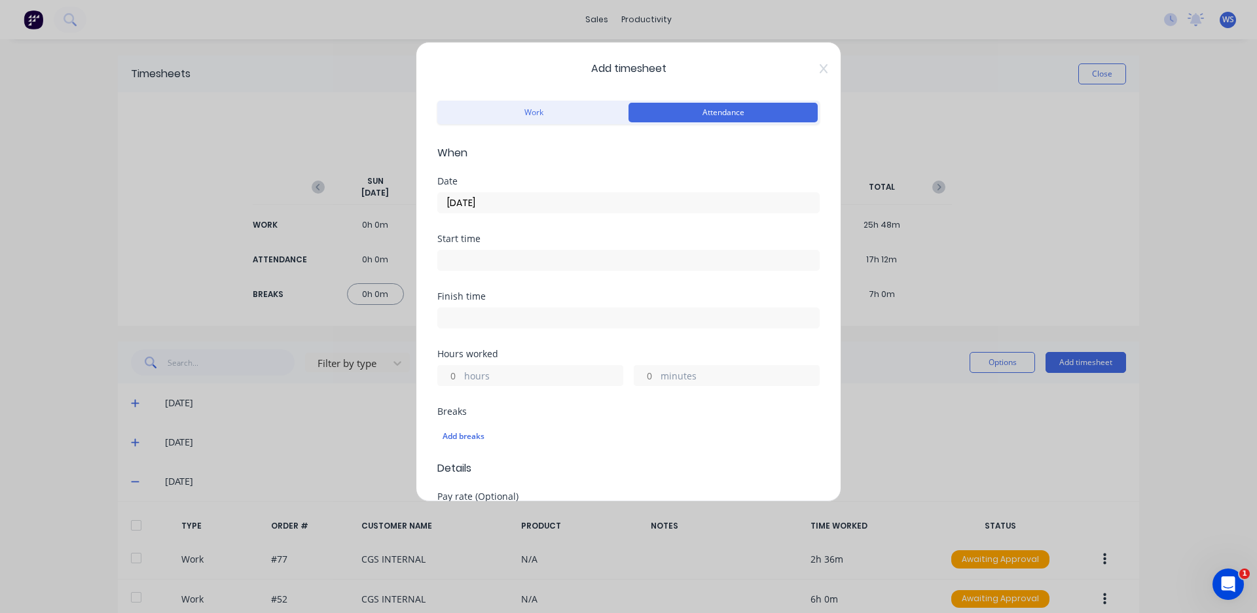
click at [550, 259] on input at bounding box center [628, 261] width 381 height 20
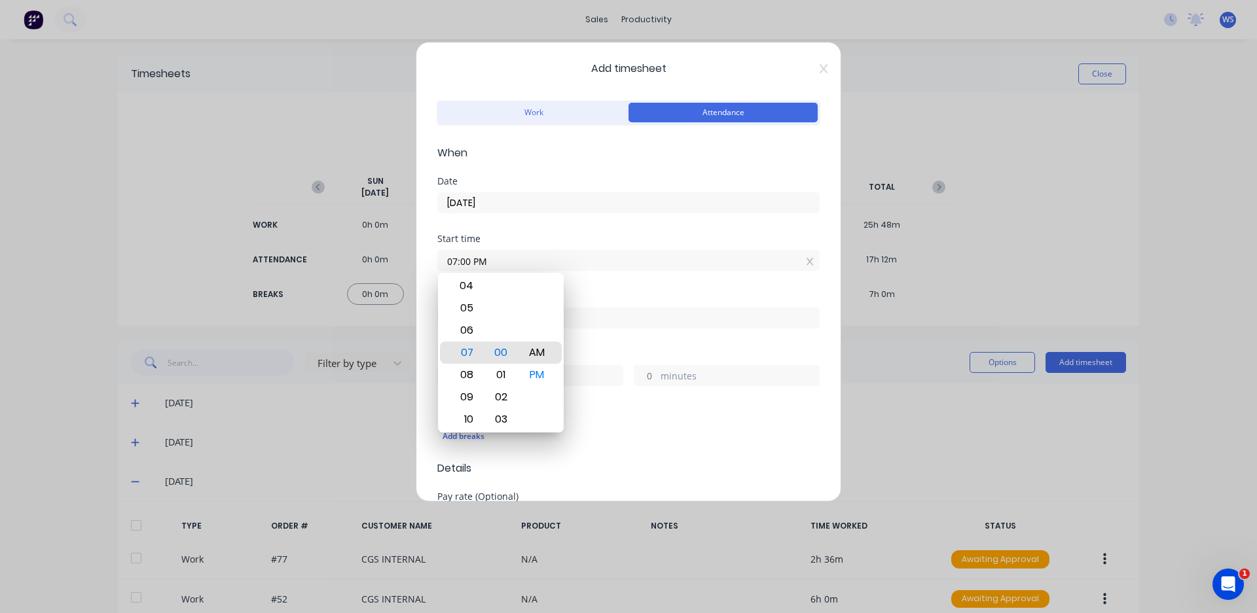
type input "07:00 AM"
click at [598, 281] on div "Start time 07:00 AM" at bounding box center [628, 263] width 382 height 58
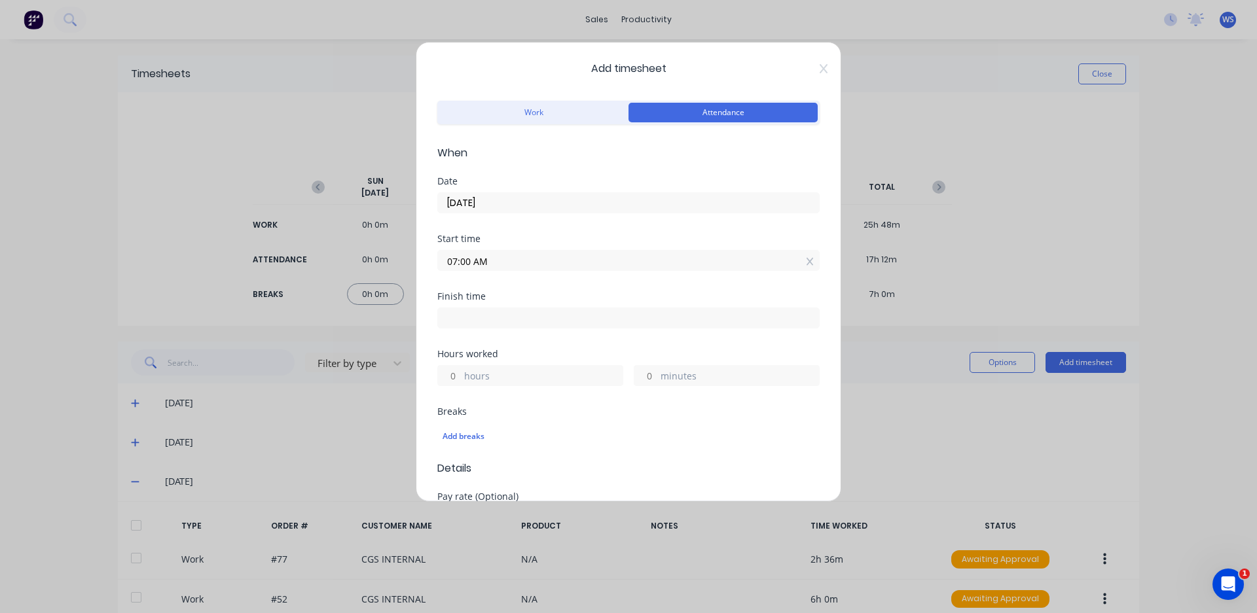
click at [535, 320] on input at bounding box center [628, 318] width 381 height 20
type input "05:05 PM"
type input "10"
type input "5"
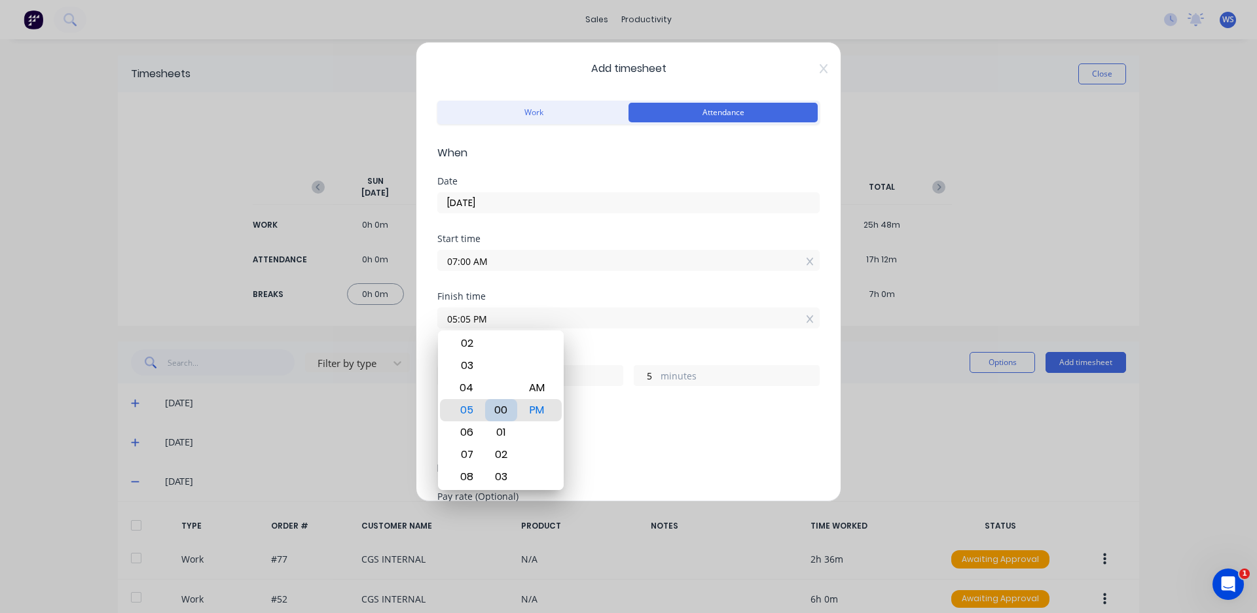
type input "05:00 PM"
type input "0"
click at [598, 285] on div "Start time 07:00 AM" at bounding box center [628, 263] width 382 height 58
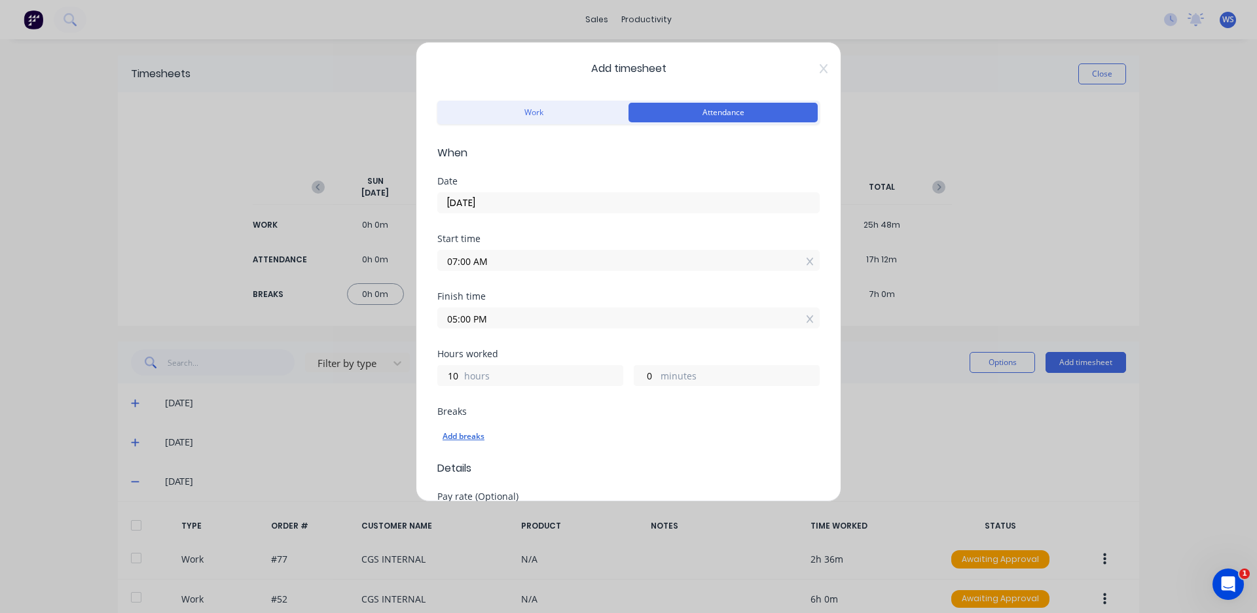
click at [472, 437] on div "Add breaks" at bounding box center [629, 436] width 372 height 17
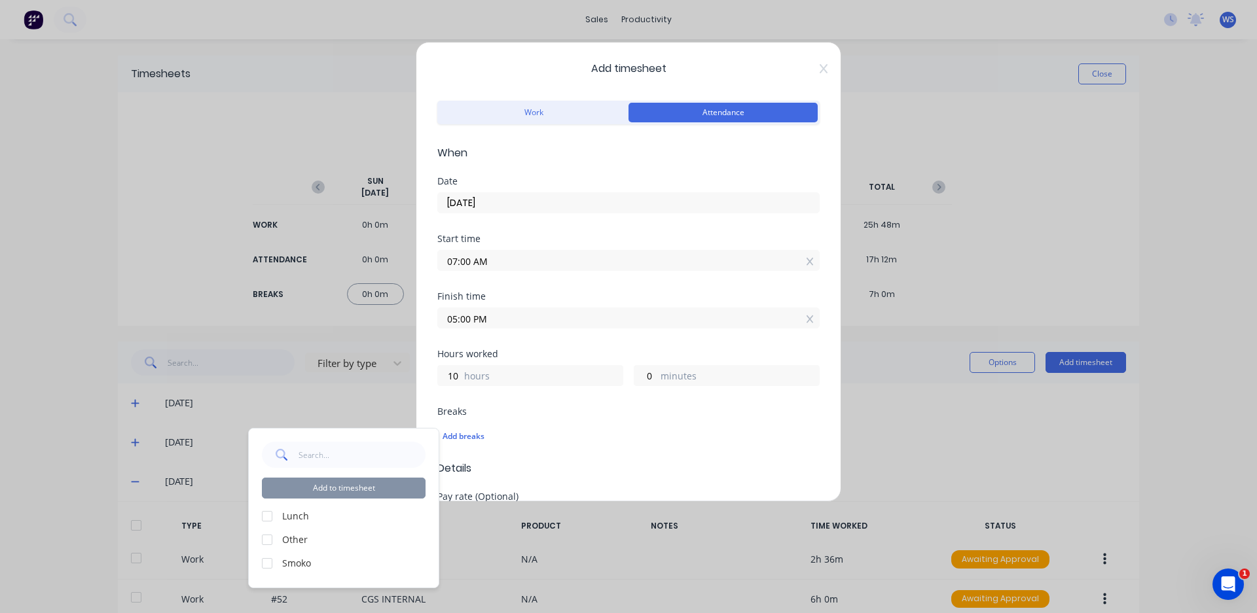
click at [263, 515] on div at bounding box center [267, 516] width 26 height 26
click at [264, 564] on div at bounding box center [267, 564] width 26 height 26
click at [351, 490] on button "Add to timesheet" at bounding box center [344, 488] width 164 height 21
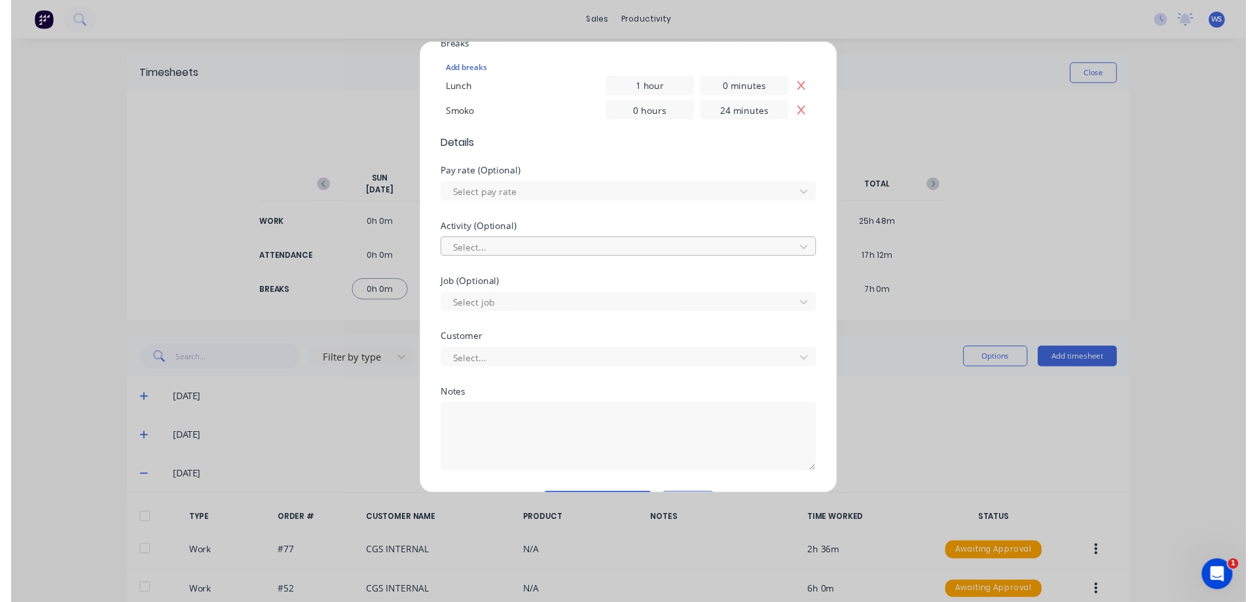
scroll to position [406, 0]
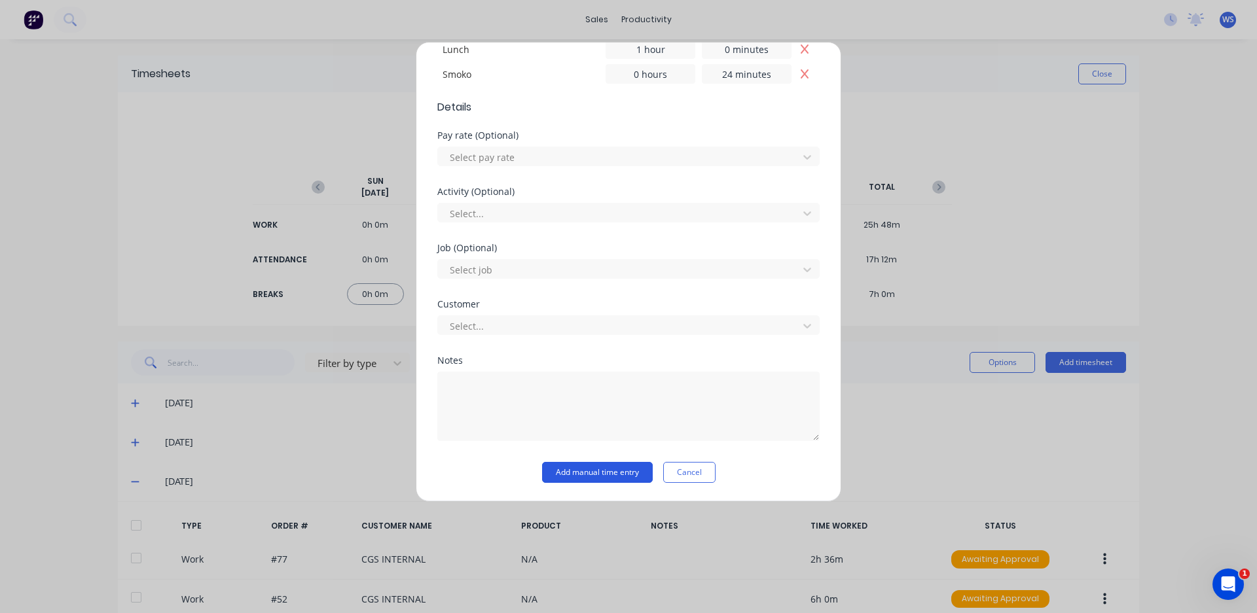
click at [591, 467] on button "Add manual time entry" at bounding box center [597, 472] width 111 height 21
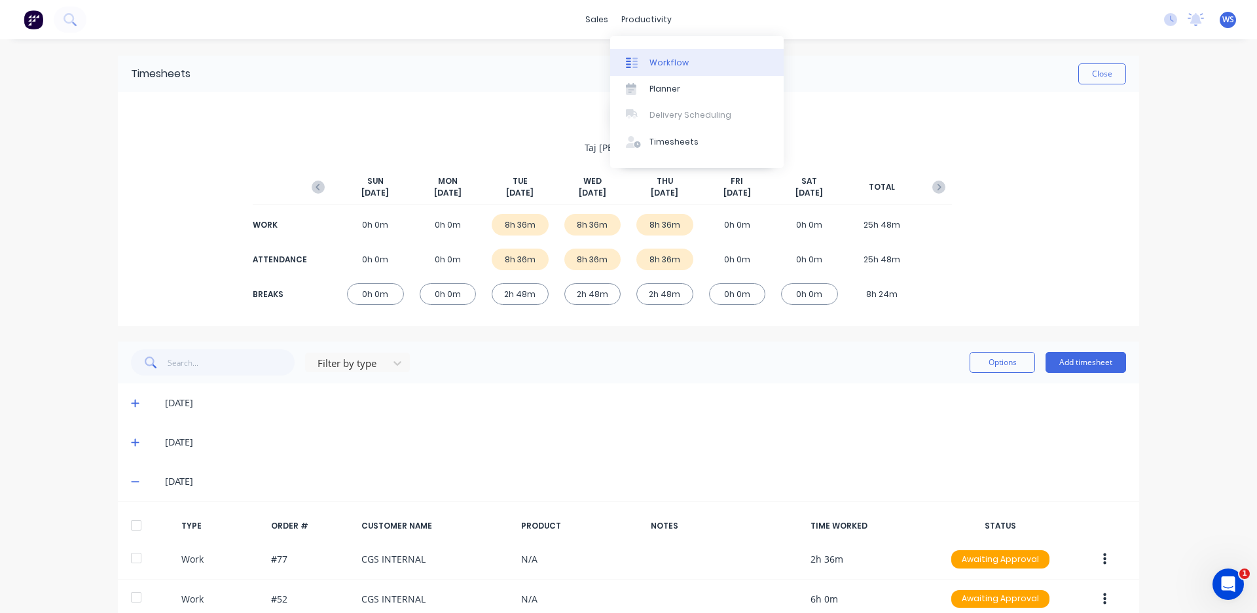
click at [633, 58] on icon at bounding box center [634, 63] width 5 height 10
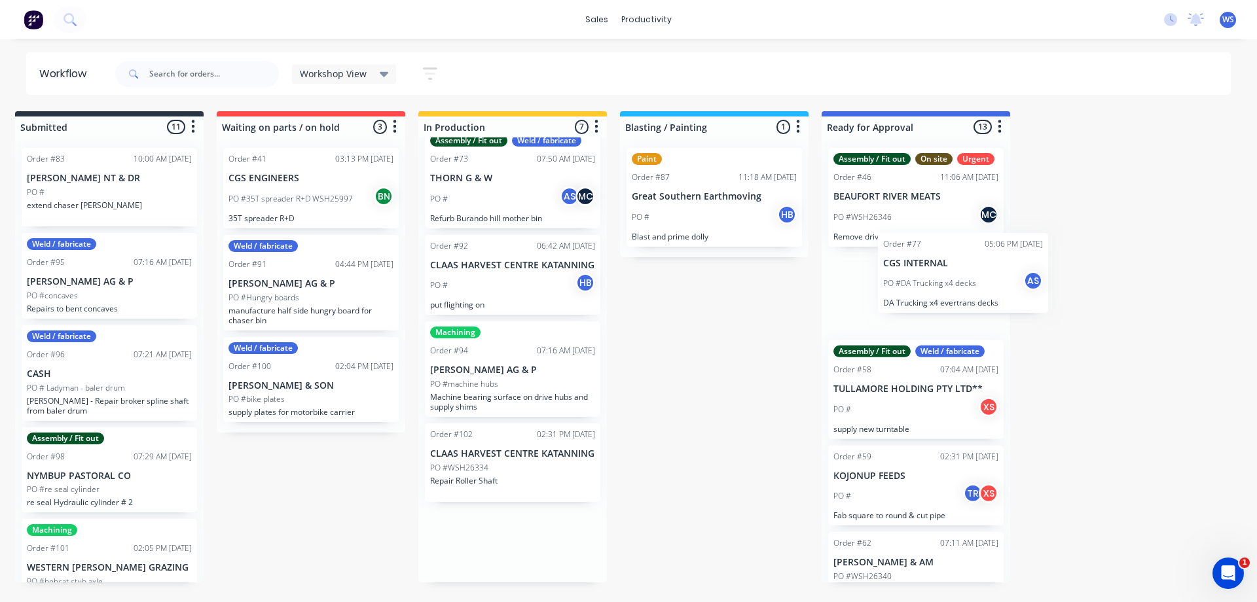
scroll to position [0, 15]
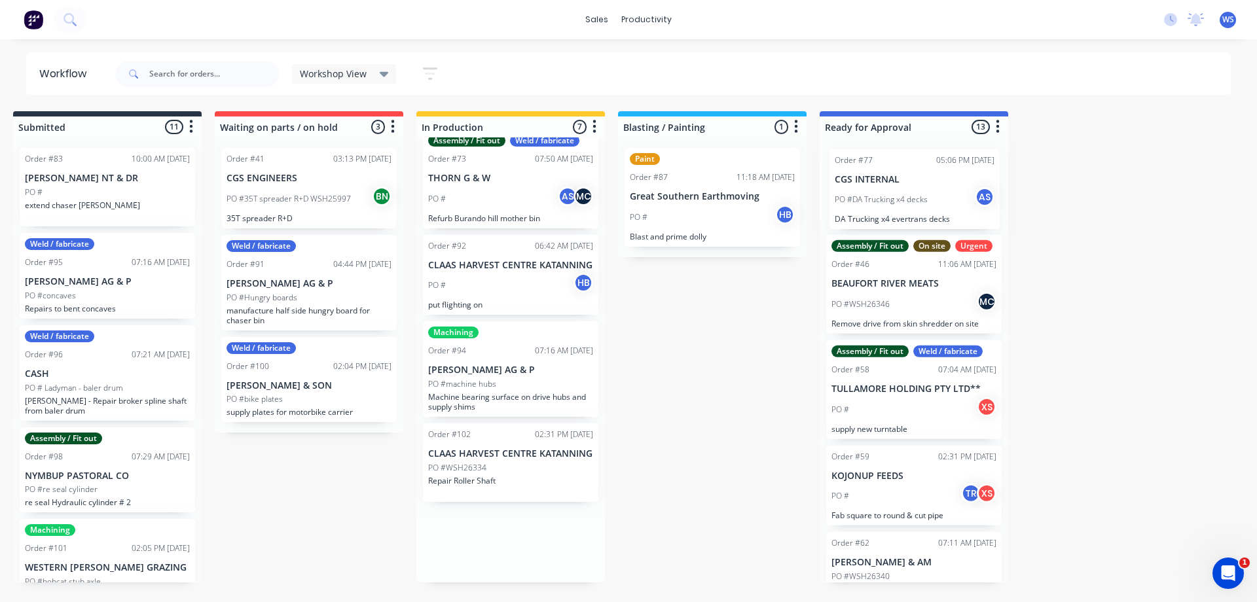
drag, startPoint x: 488, startPoint y: 282, endPoint x: 882, endPoint y: 192, distance: 404.8
click at [882, 192] on div "Submitted 11 Sort By Created date Required date Order number Customer name Most…" at bounding box center [877, 346] width 1804 height 471
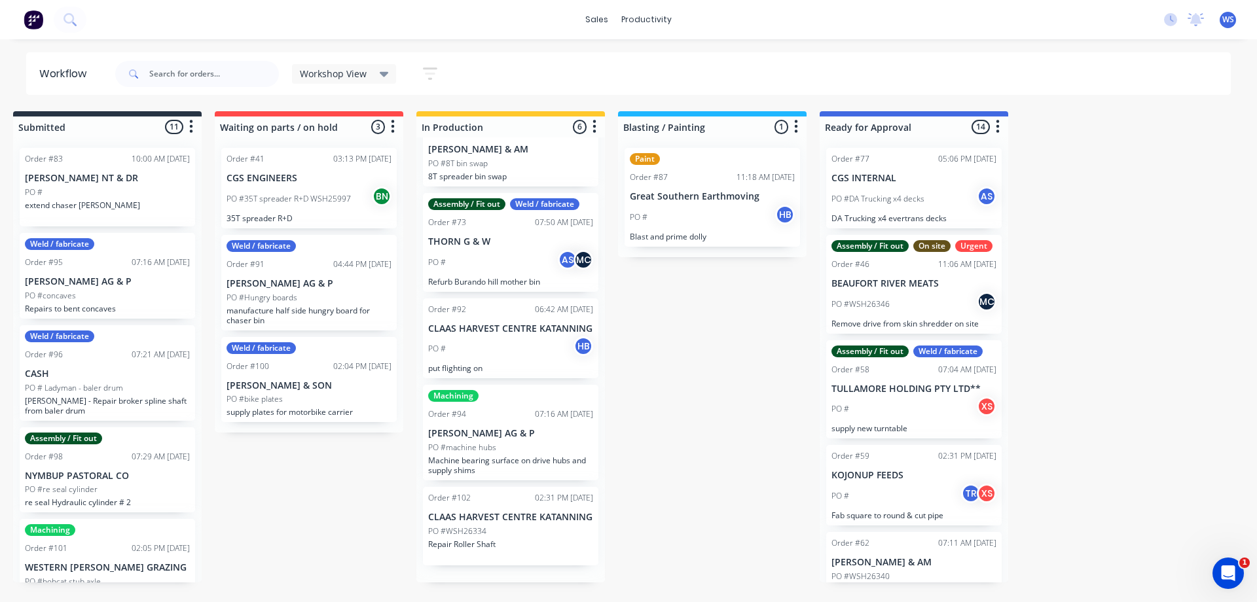
scroll to position [126, 0]
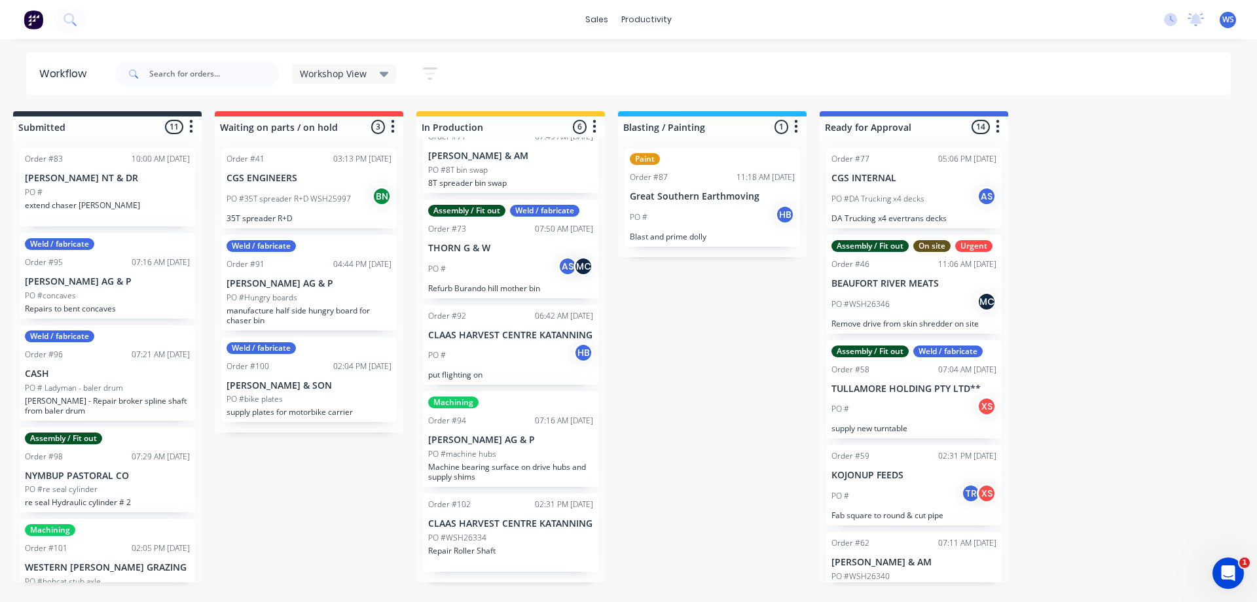
drag, startPoint x: 1130, startPoint y: 200, endPoint x: 1106, endPoint y: 162, distance: 45.2
click at [1106, 162] on div "Submitted 11 Sort By Created date Required date Order number Customer name Most…" at bounding box center [877, 346] width 1804 height 471
